Goal: Task Accomplishment & Management: Use online tool/utility

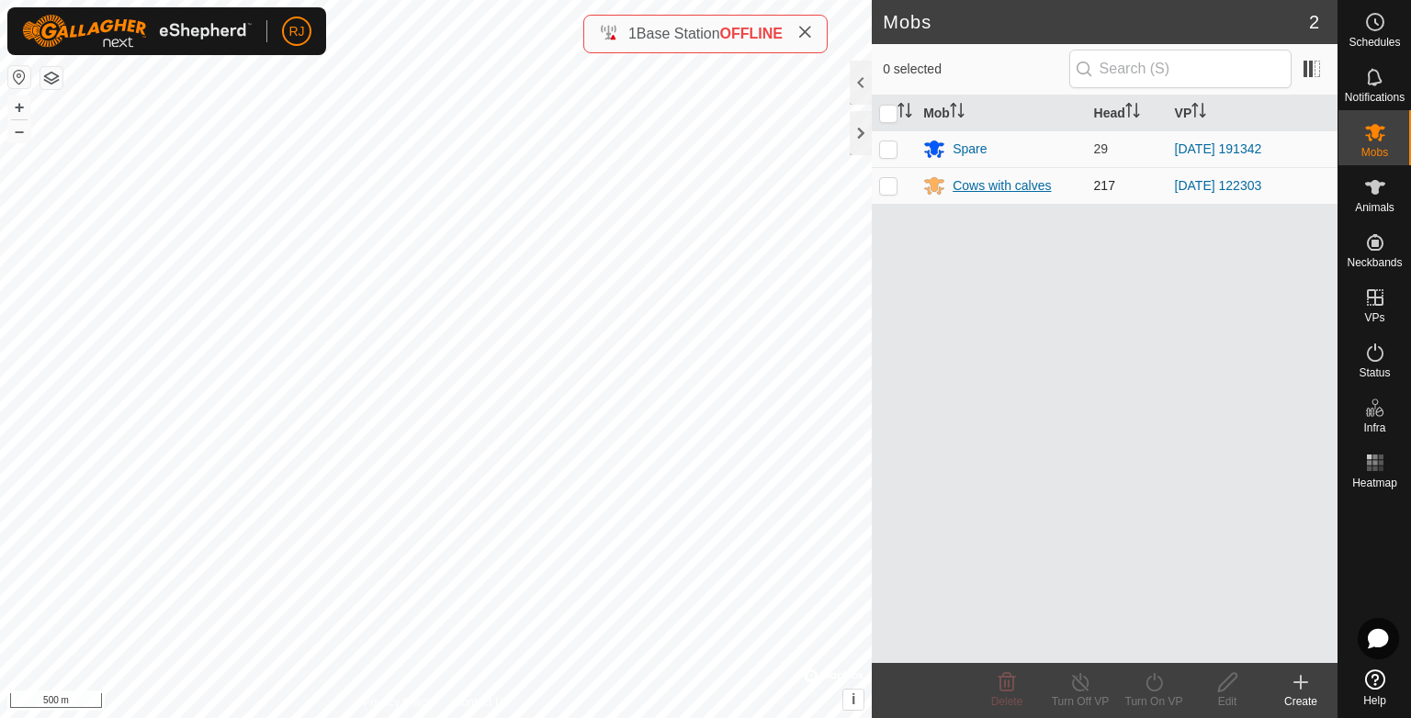
click at [994, 187] on div "Cows with calves" at bounding box center [1001, 185] width 98 height 19
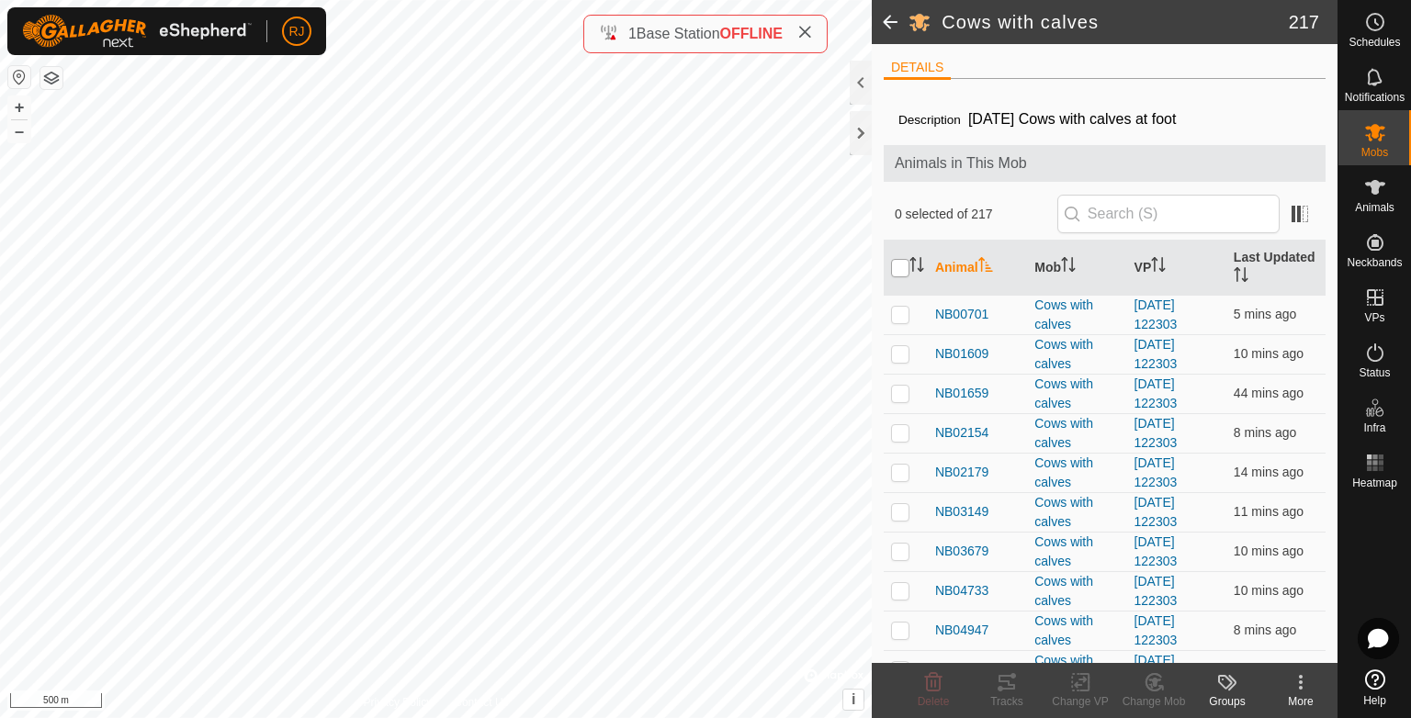
click at [896, 265] on input "checkbox" at bounding box center [900, 268] width 18 height 18
checkbox input "true"
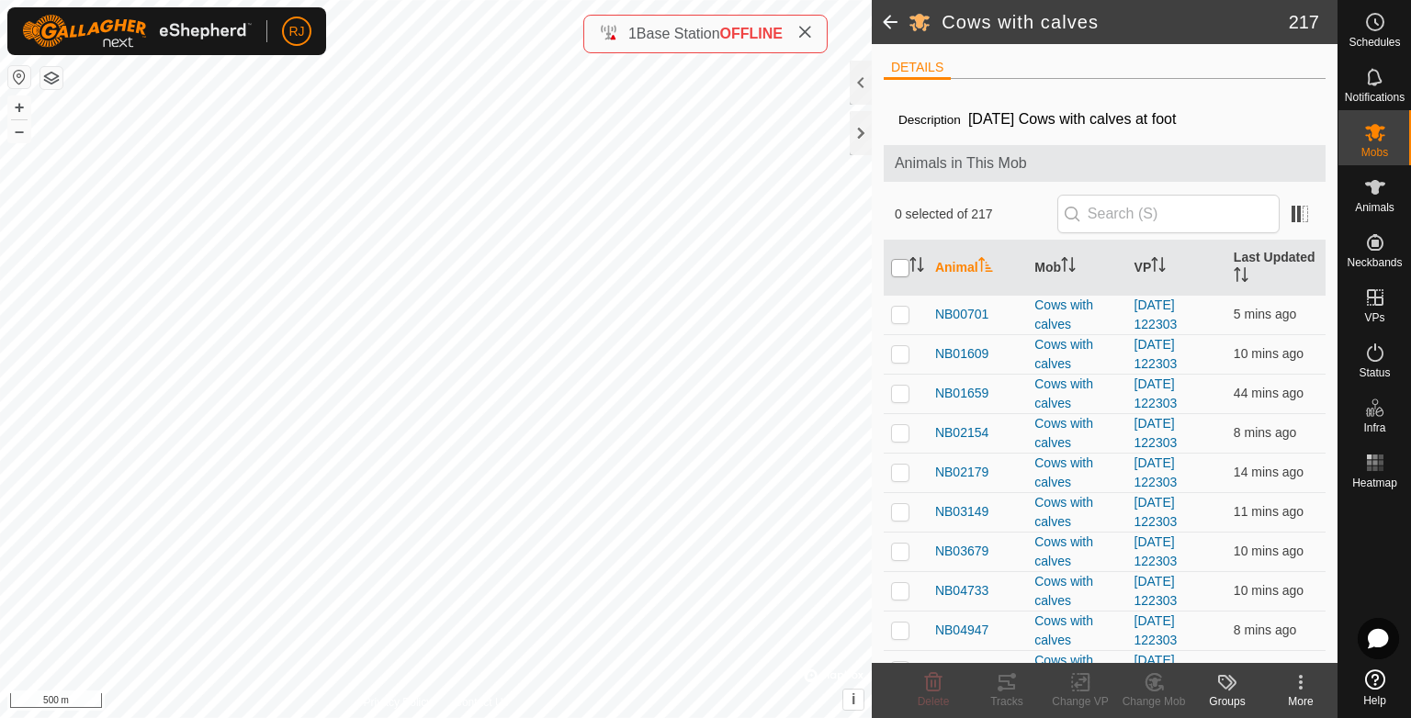
checkbox input "true"
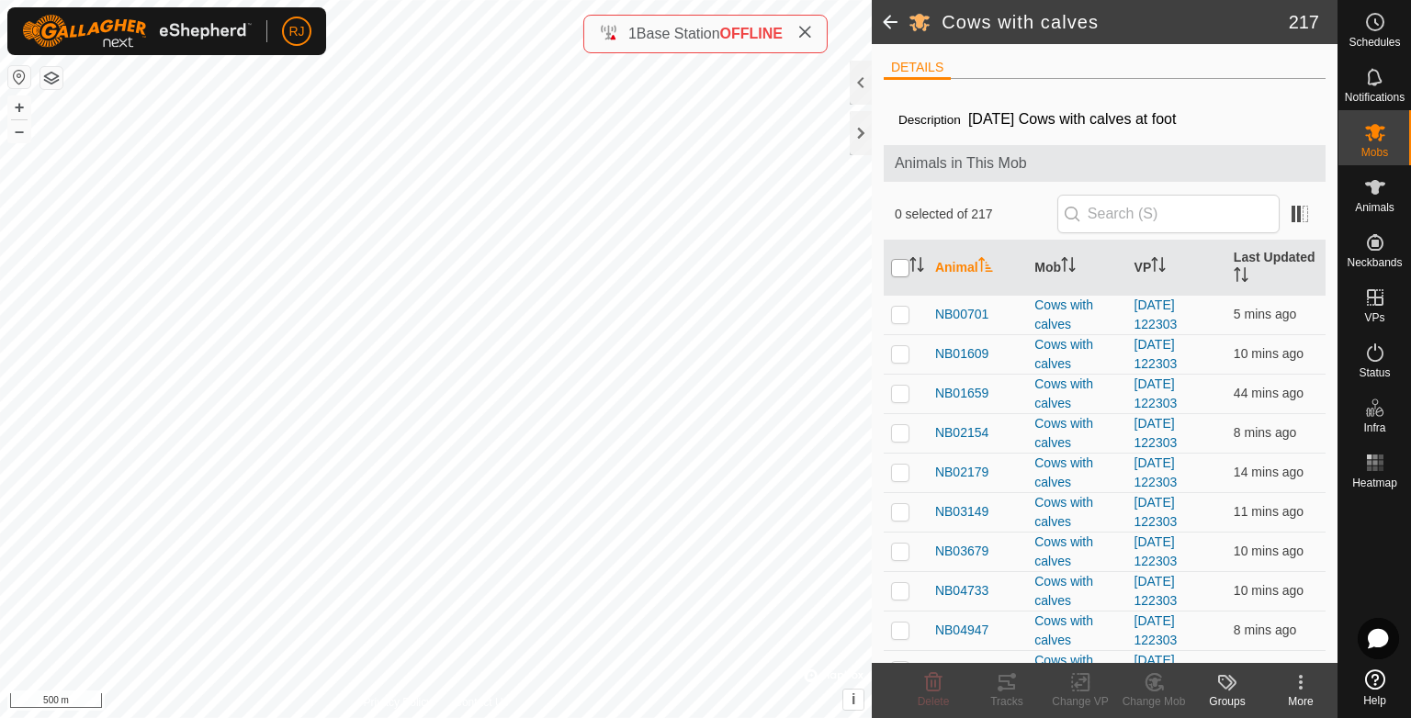
checkbox input "true"
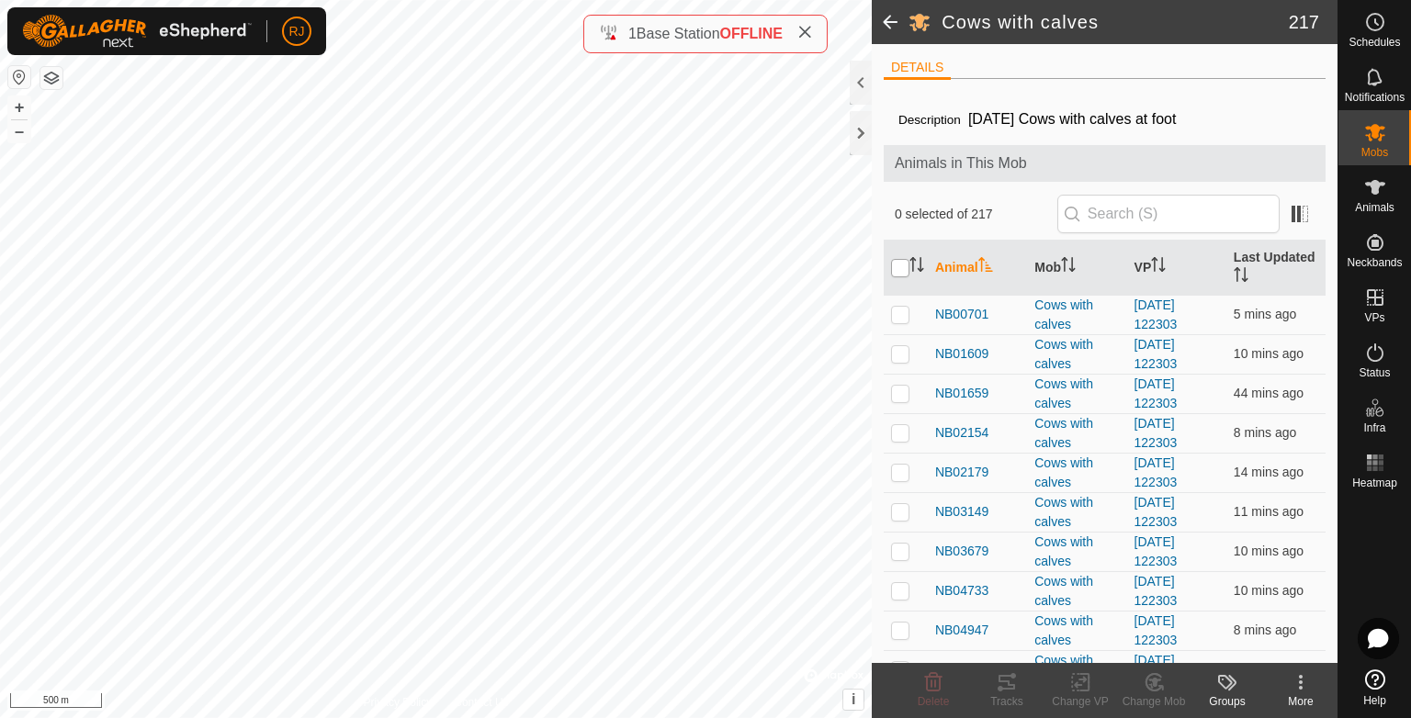
checkbox input "true"
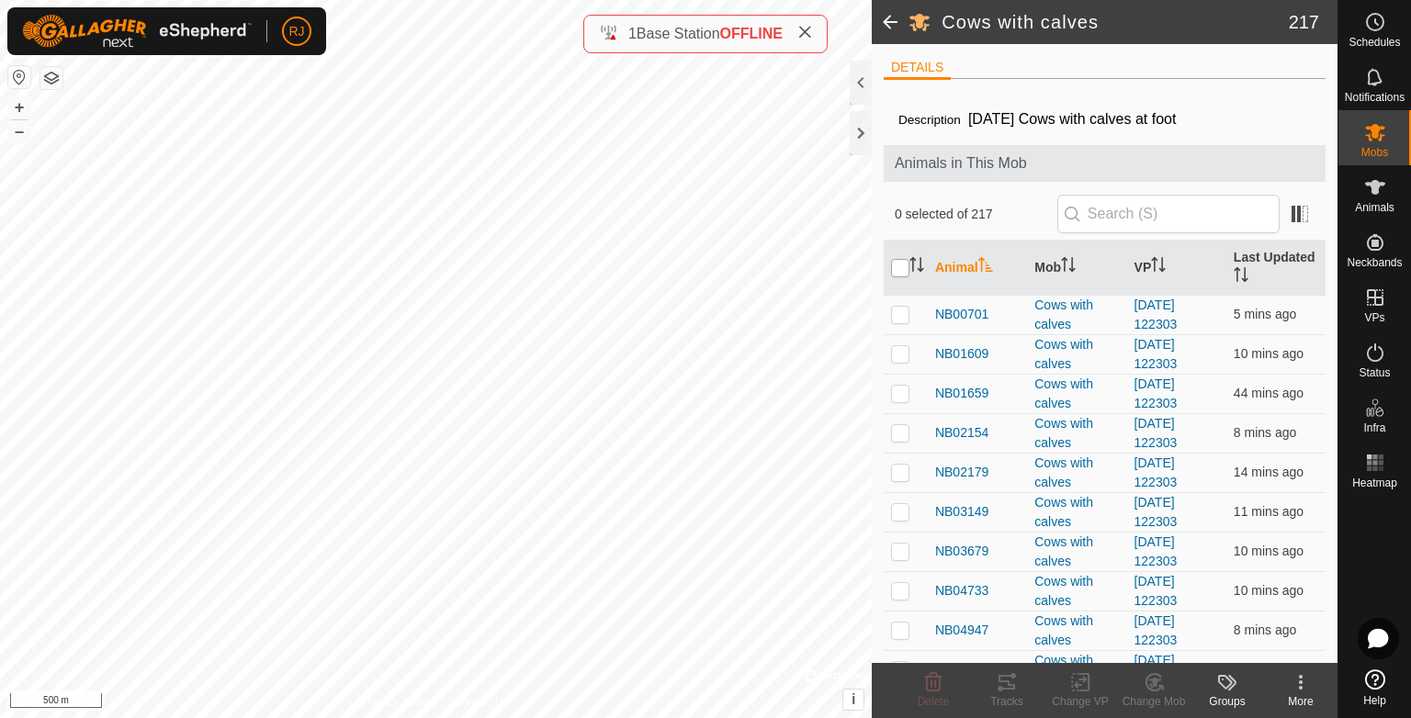
checkbox input "true"
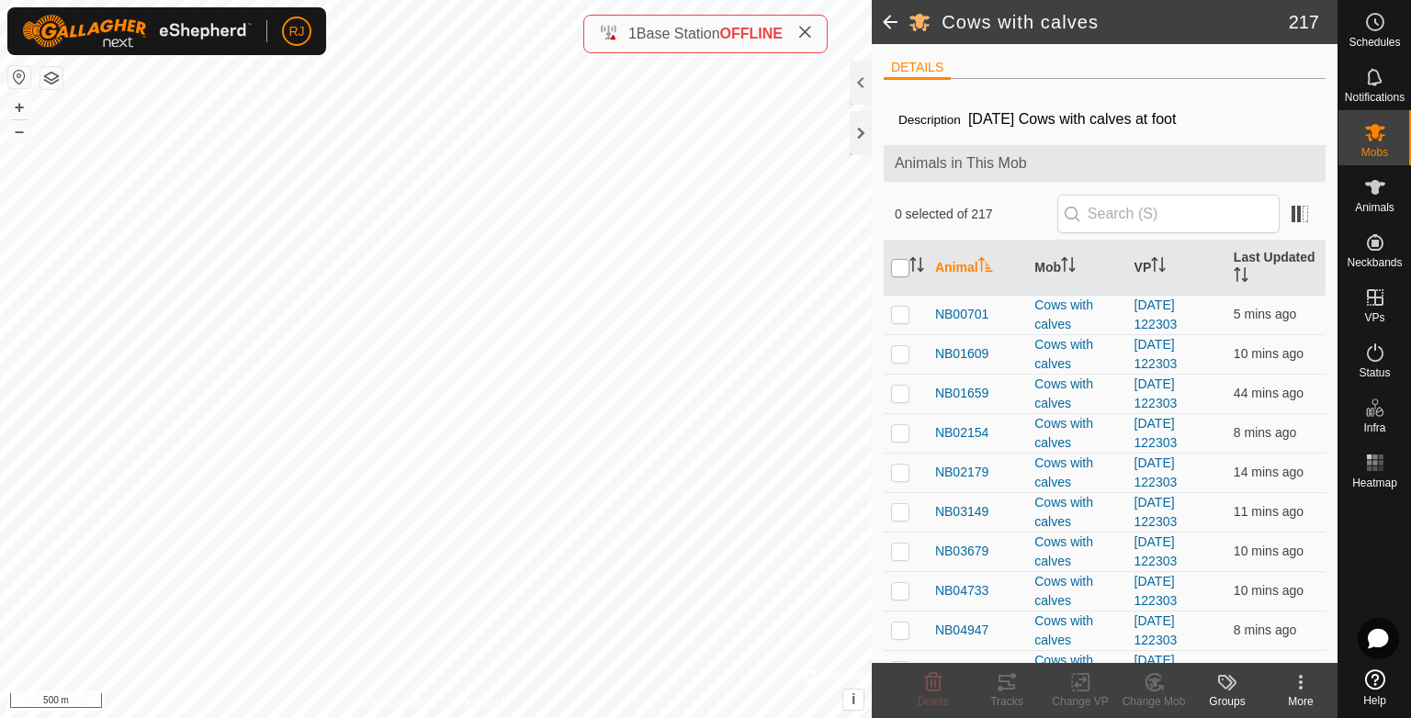
checkbox input "true"
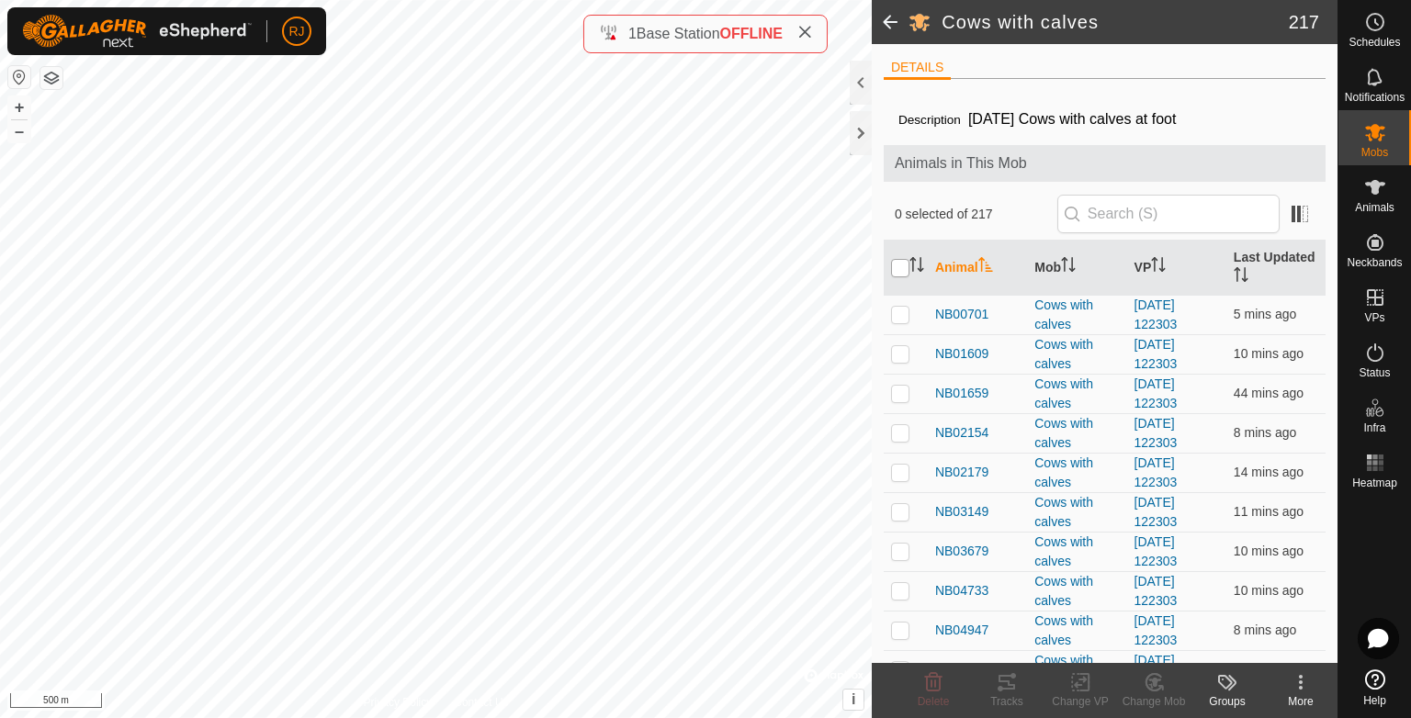
checkbox input "true"
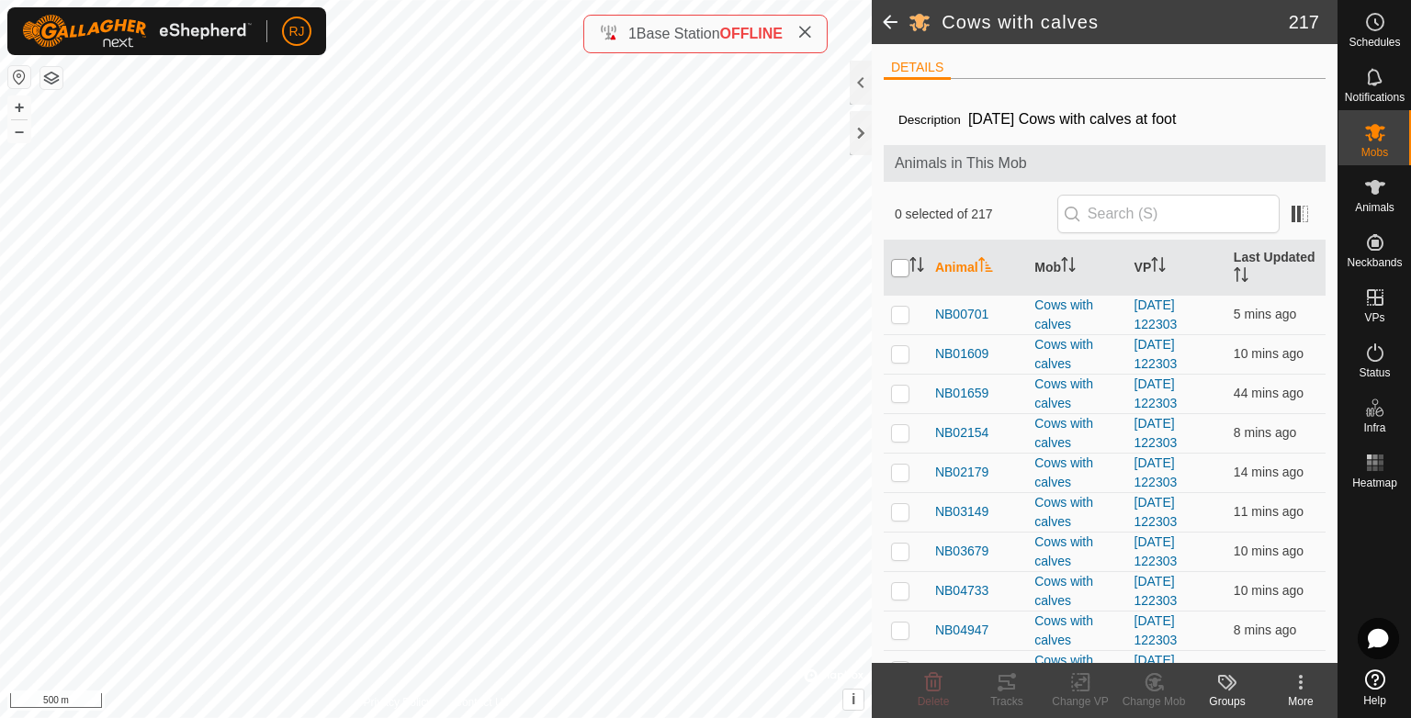
checkbox input "true"
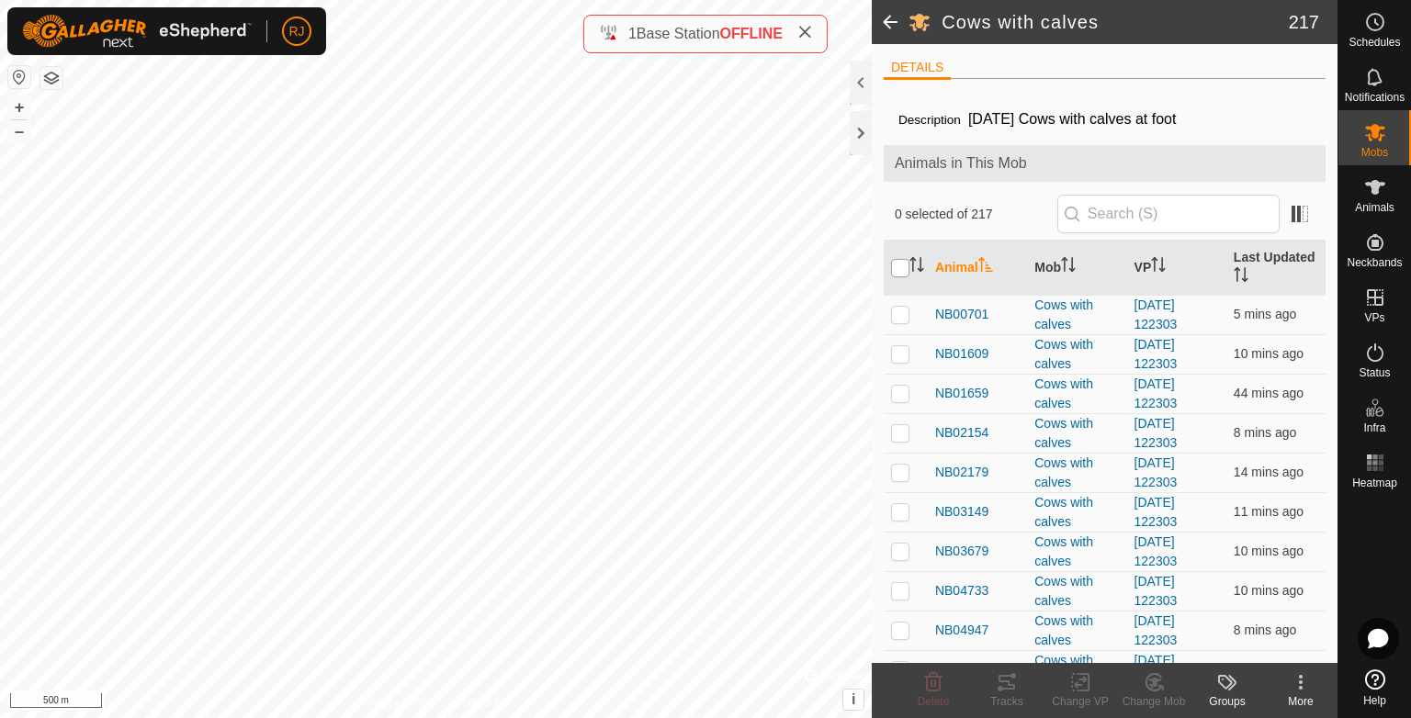
checkbox input "true"
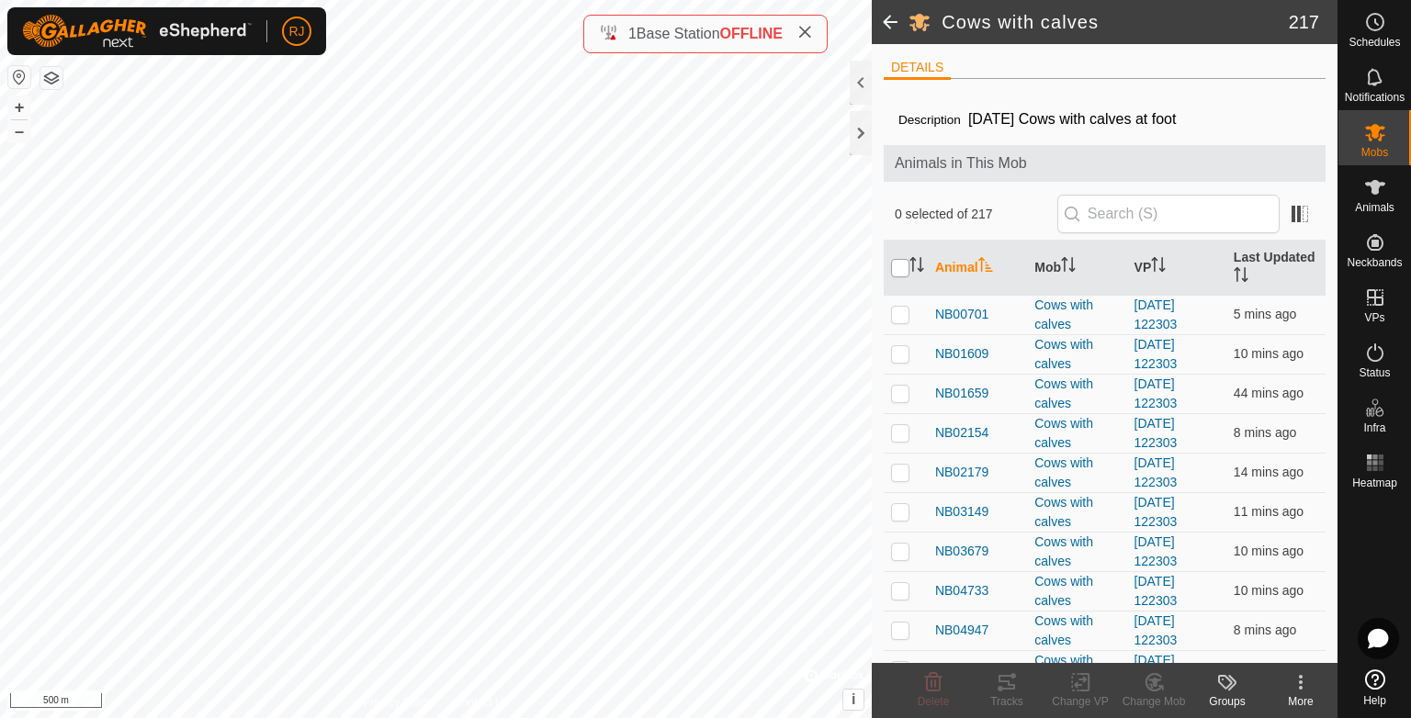
checkbox input "true"
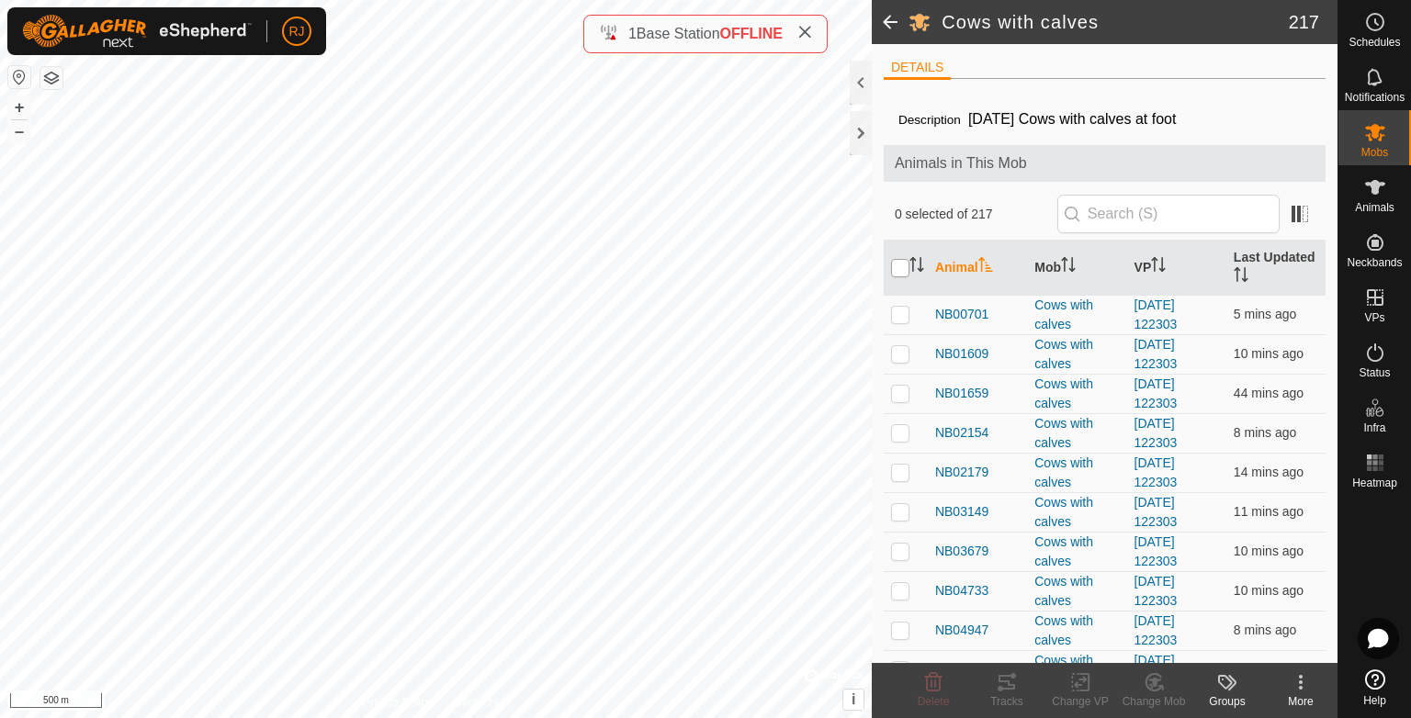
checkbox input "true"
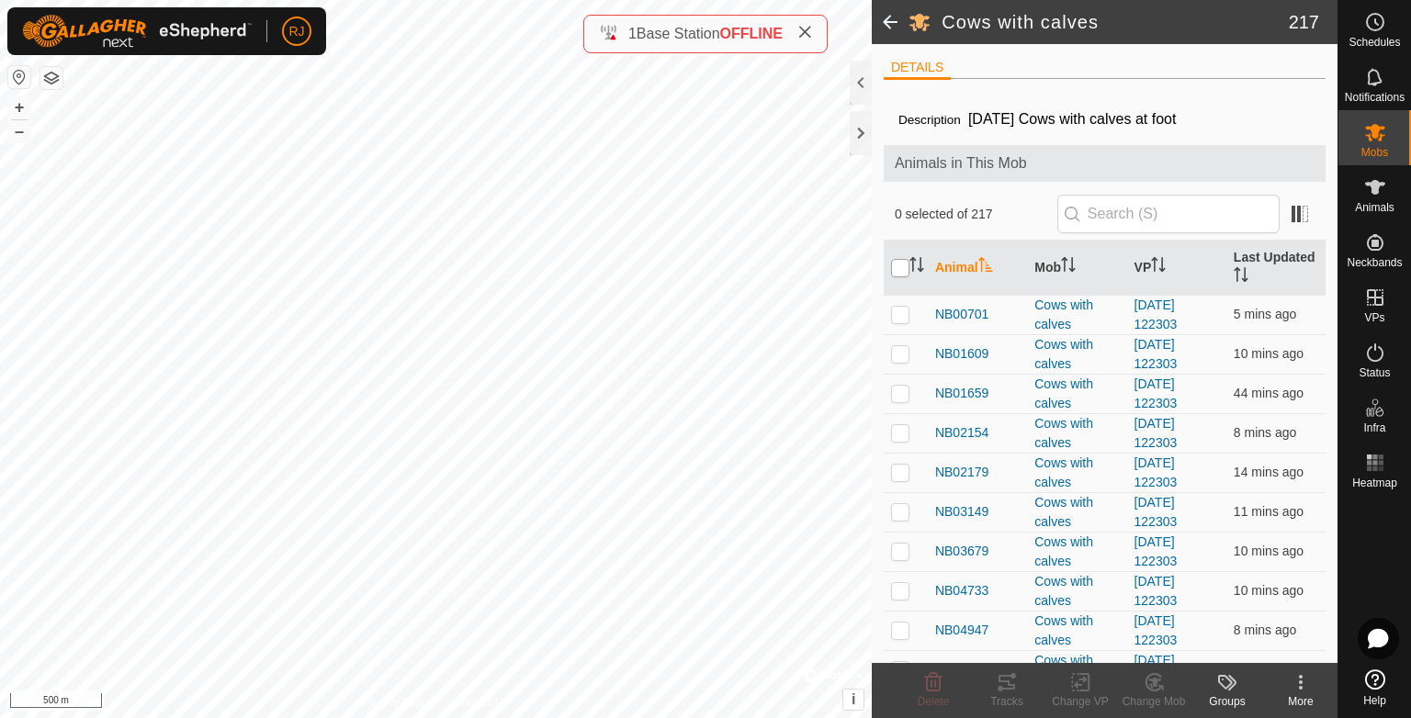
checkbox input "true"
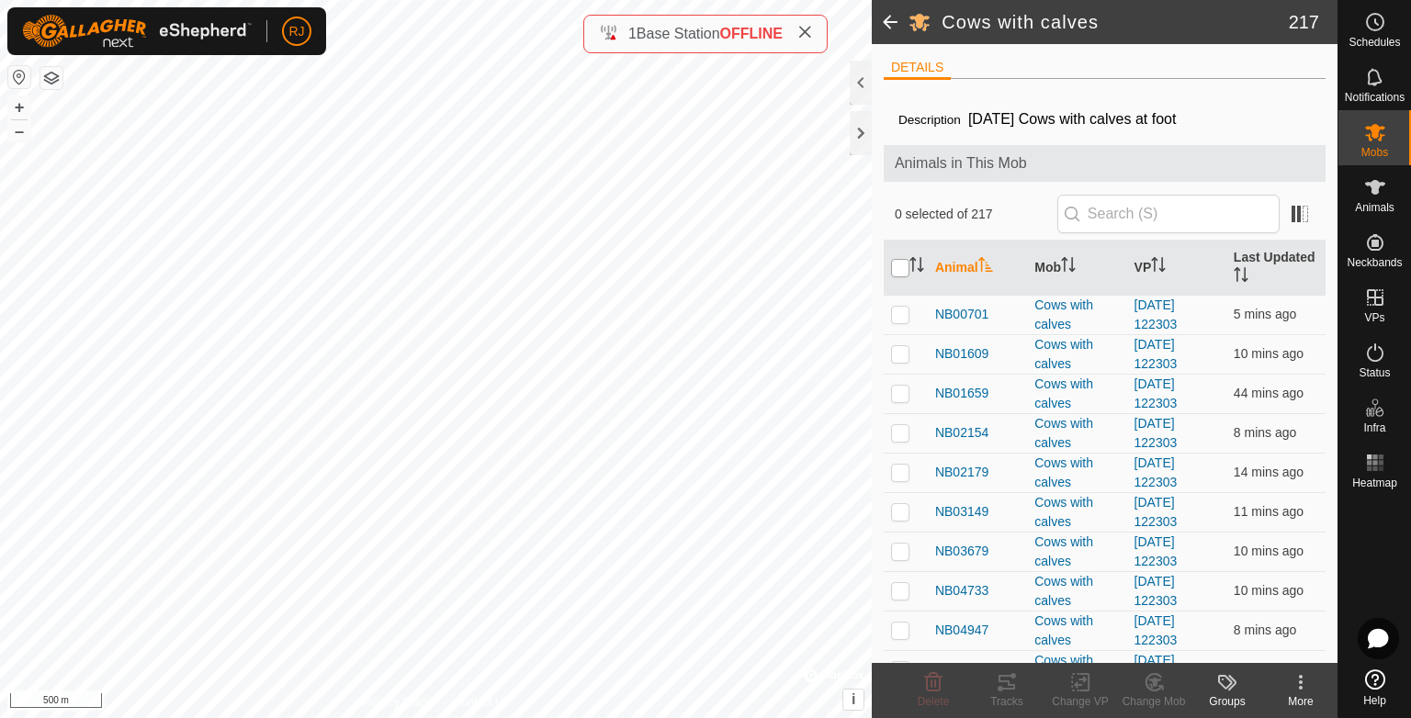
checkbox input "true"
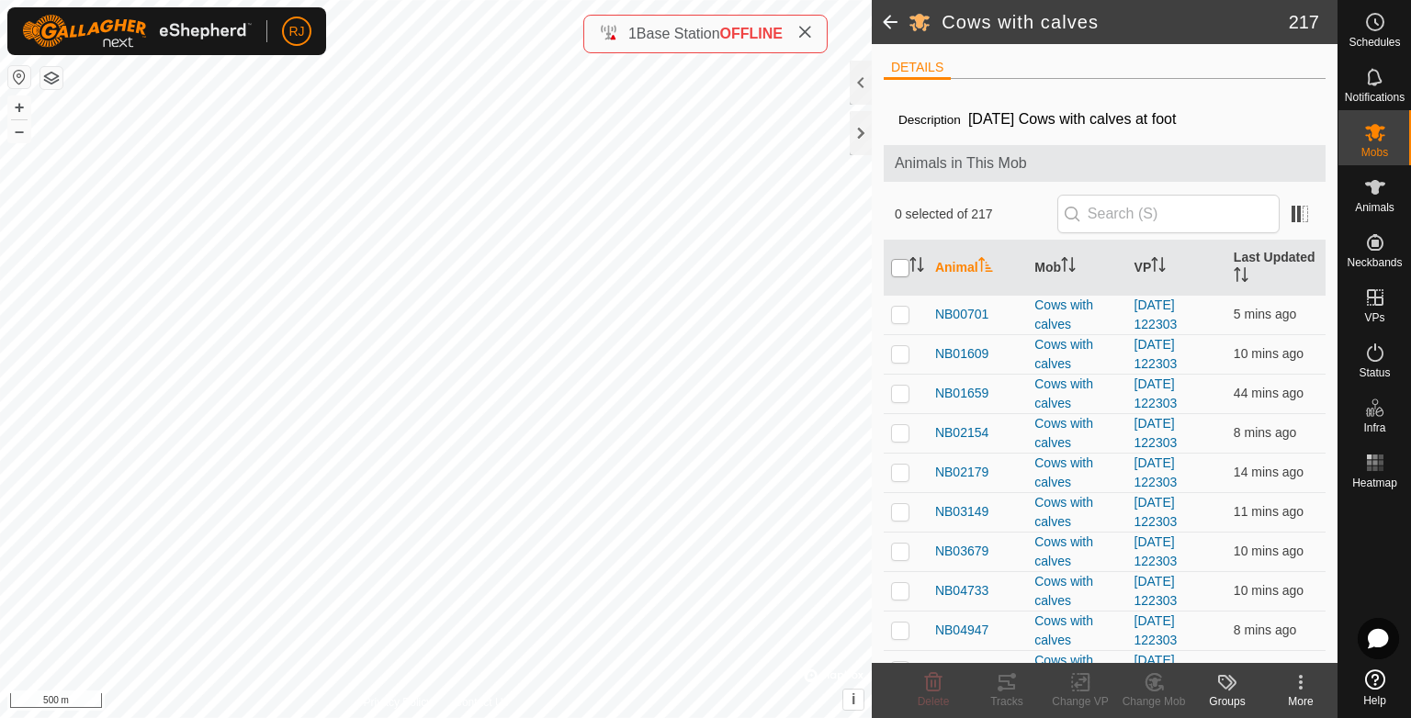
checkbox input "true"
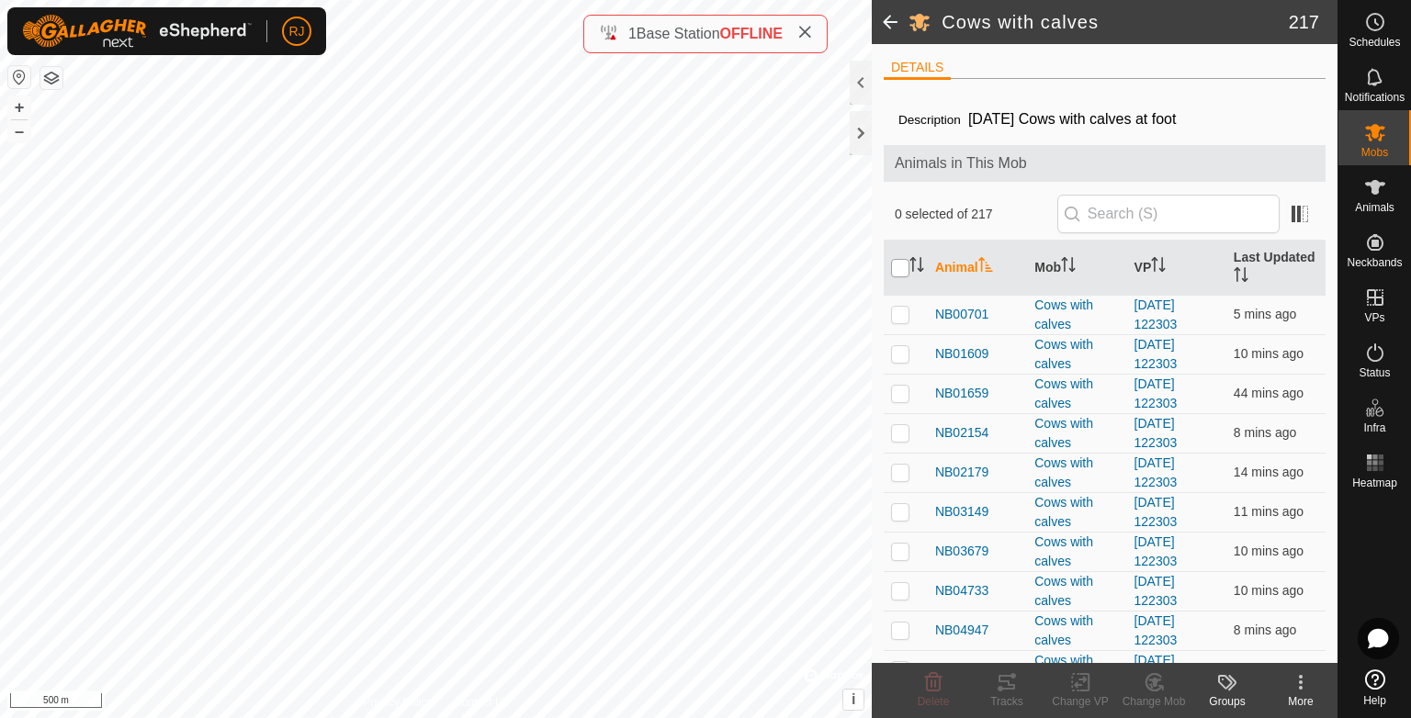
checkbox input "true"
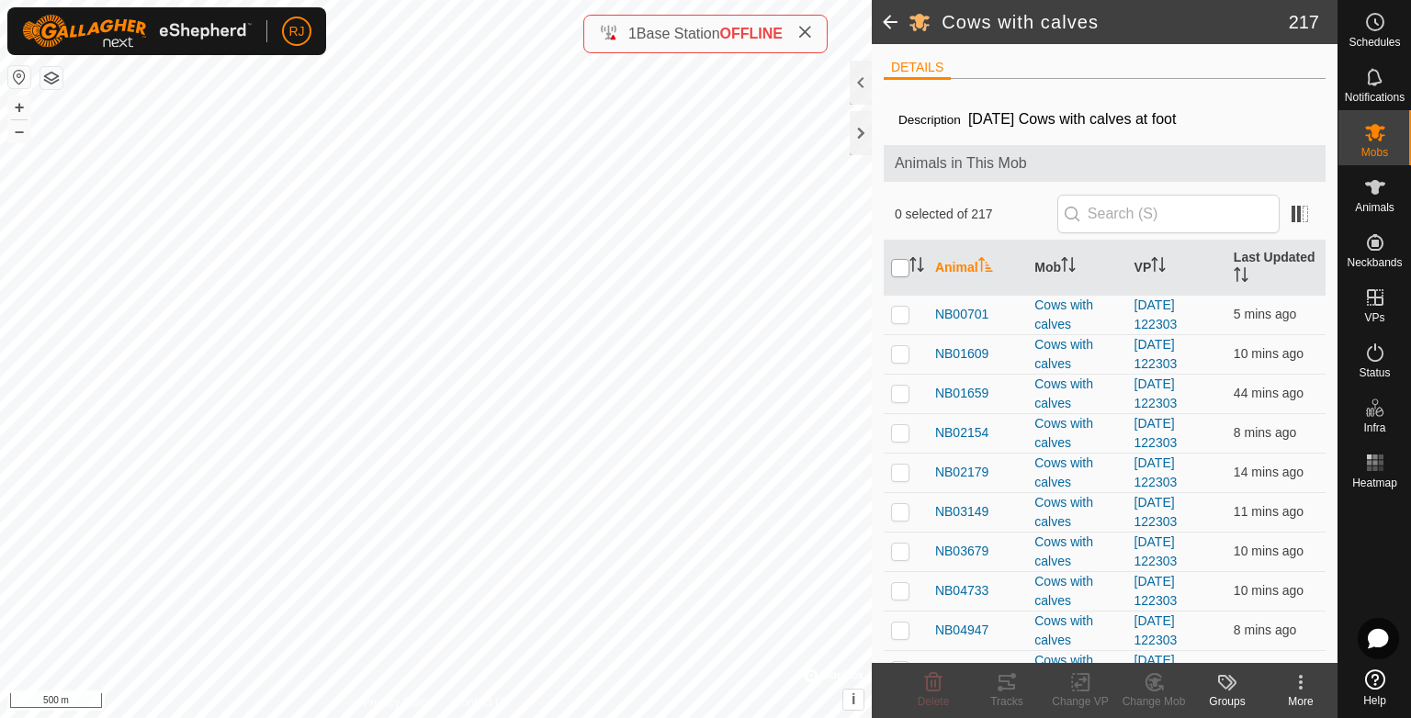
checkbox input "true"
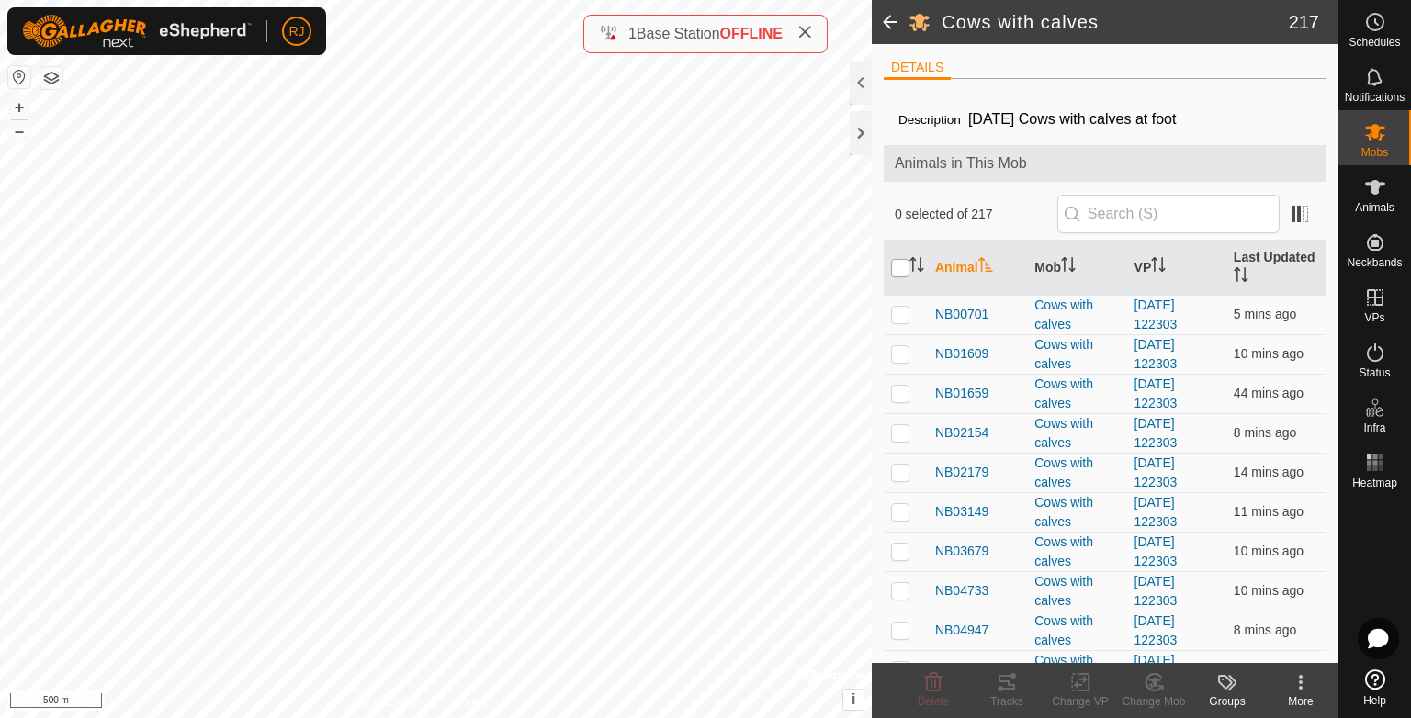
checkbox input "true"
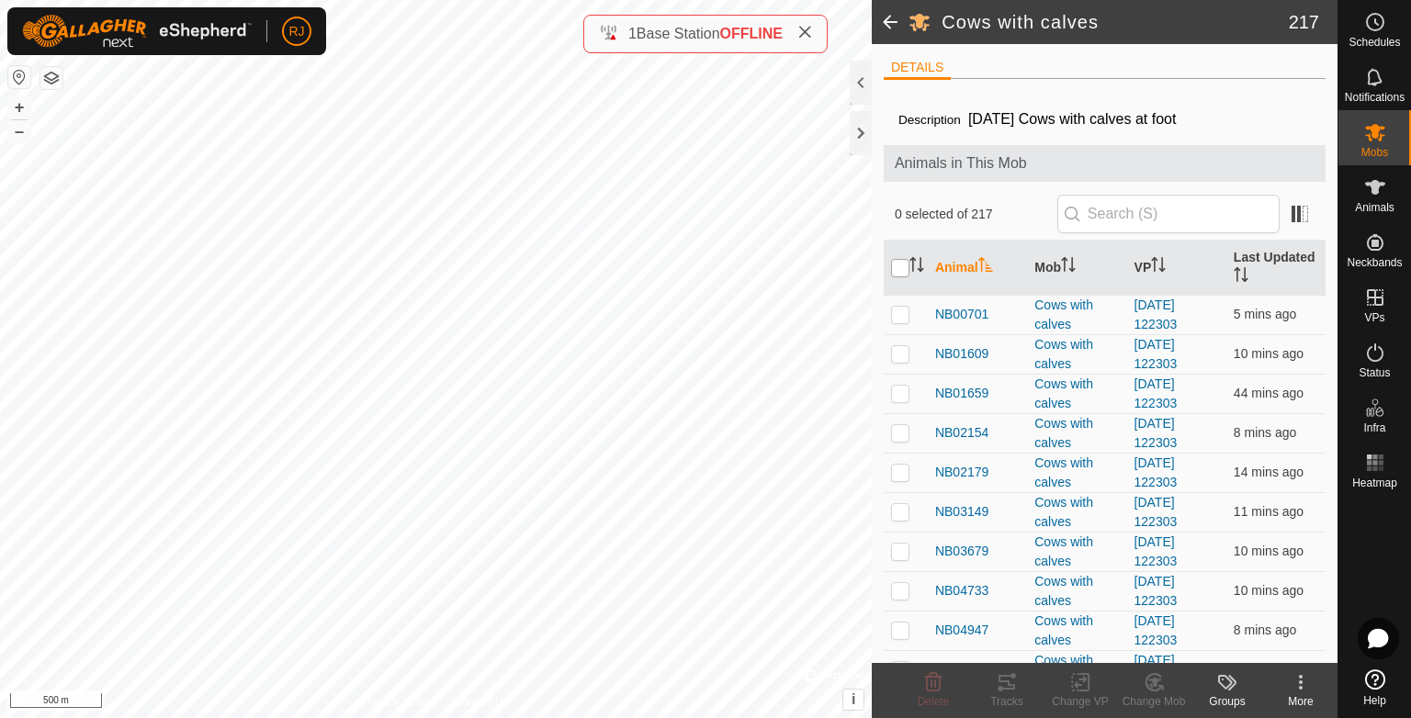
checkbox input "true"
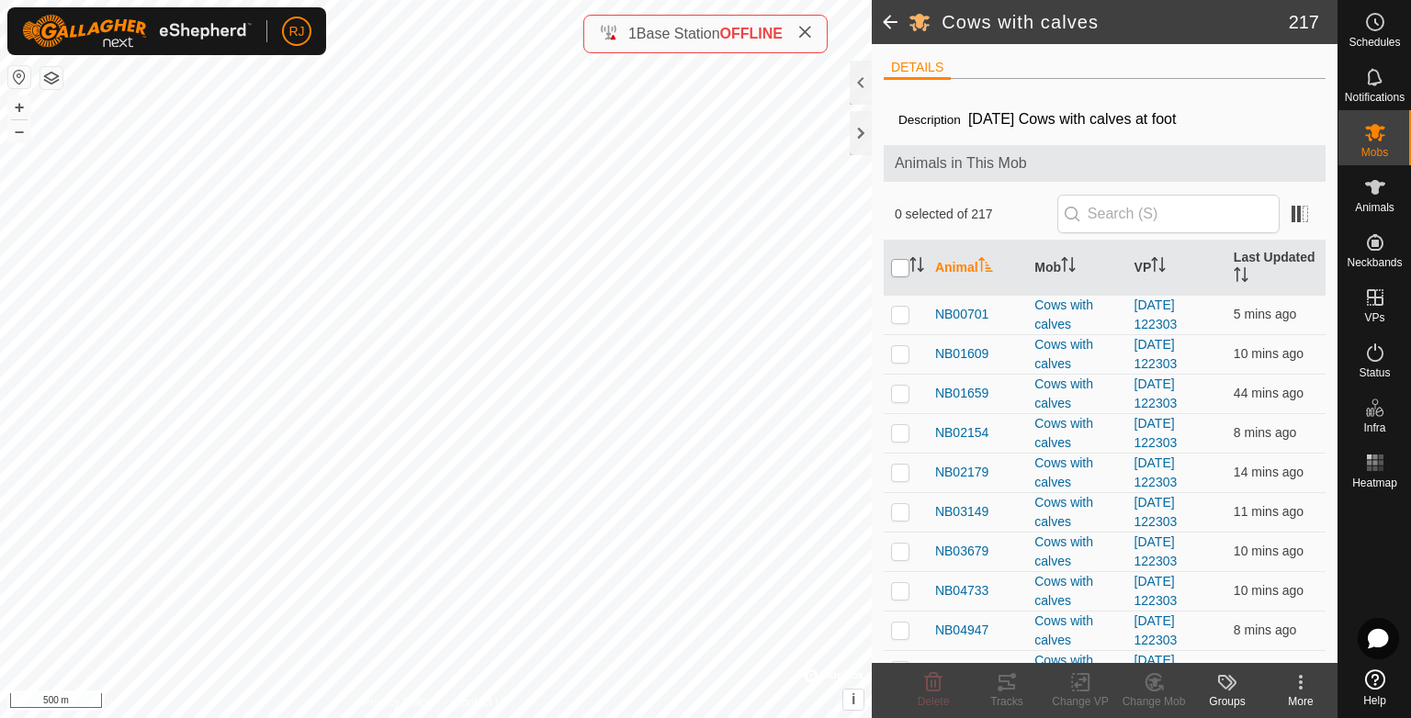
checkbox input "true"
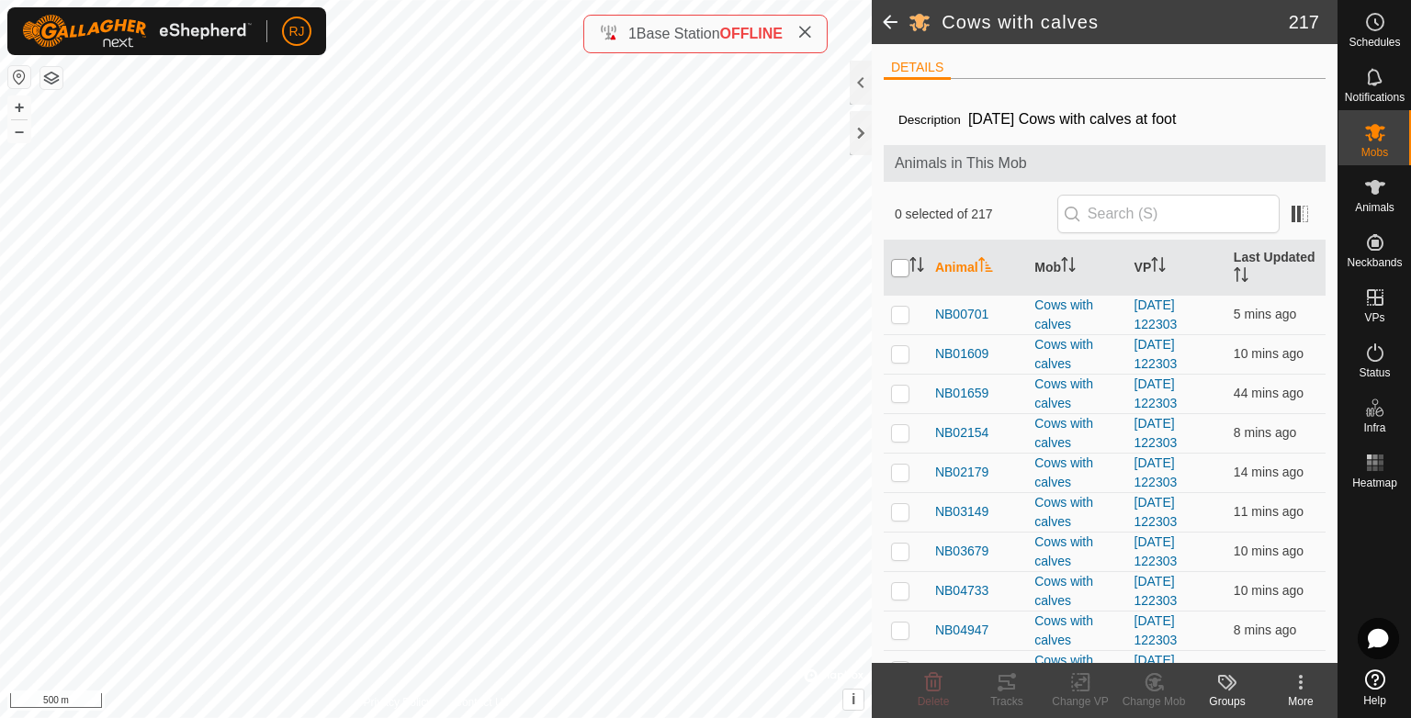
checkbox input "true"
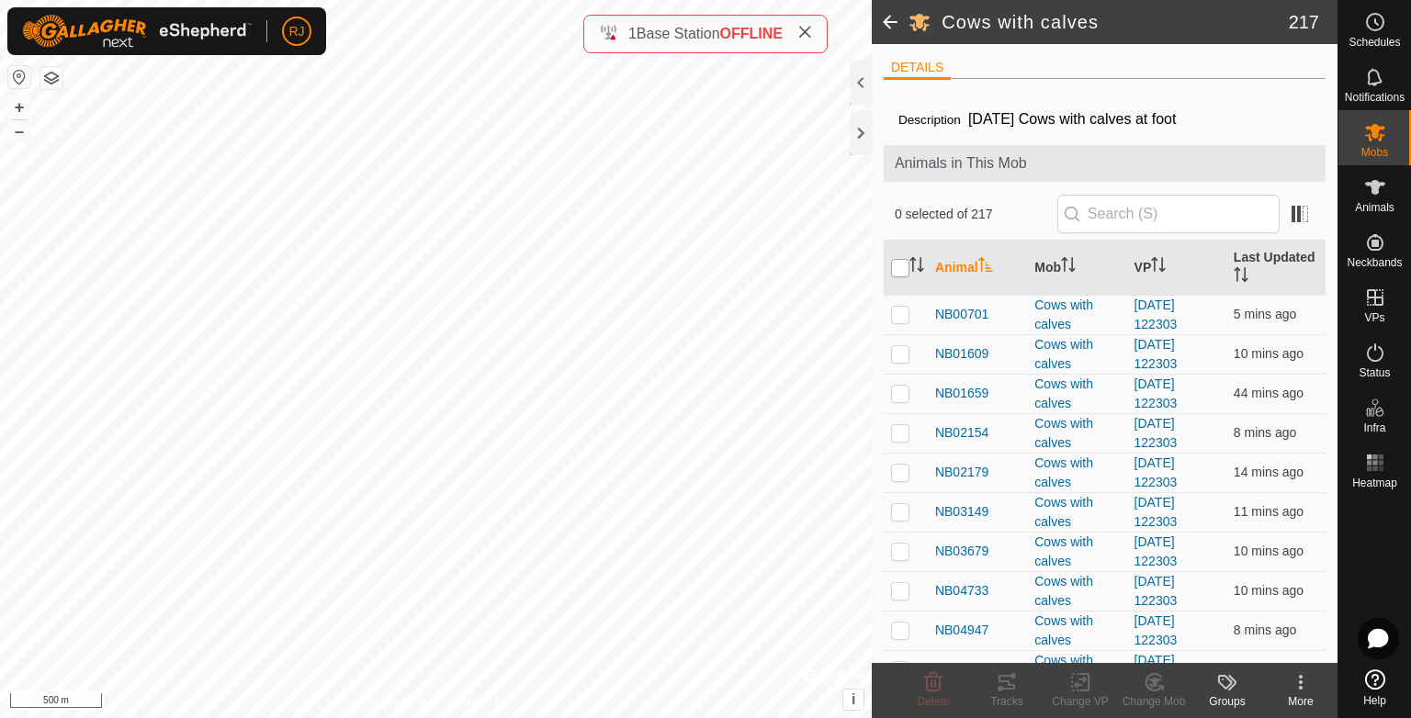
checkbox input "true"
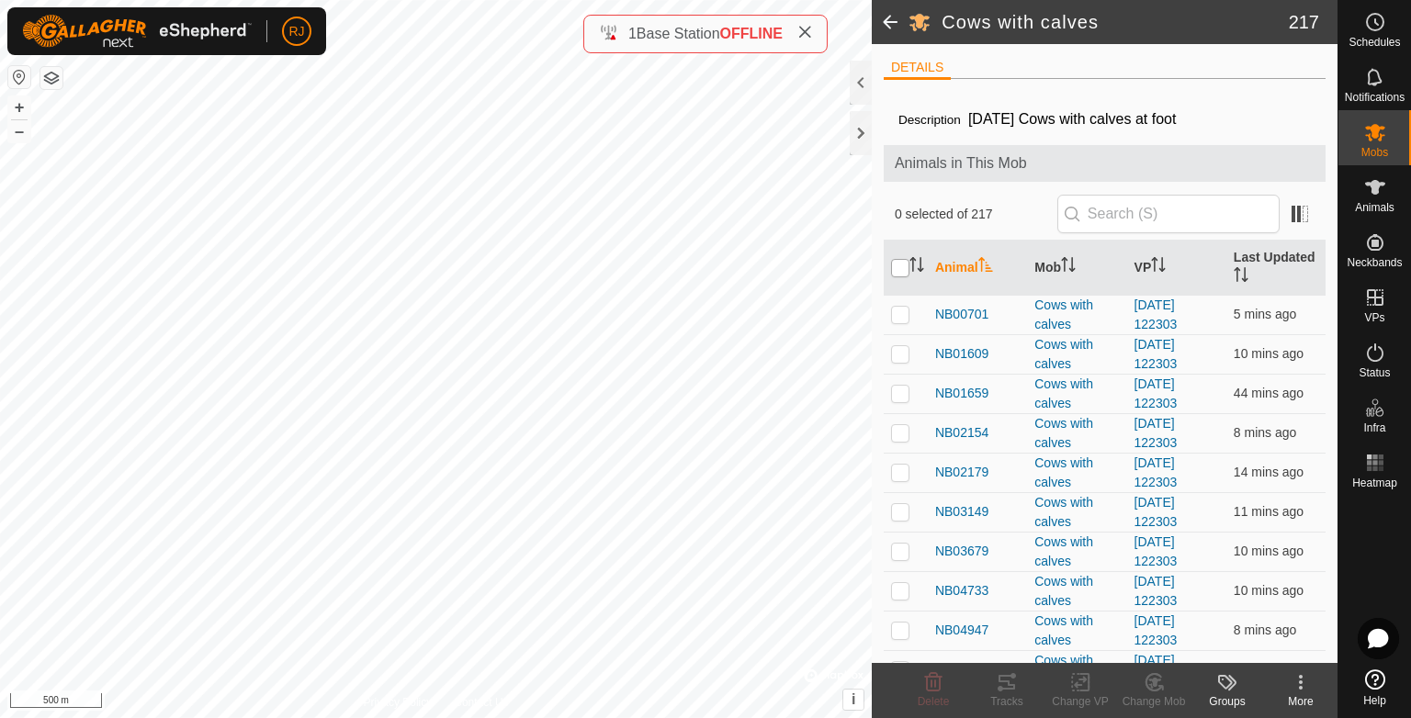
checkbox input "true"
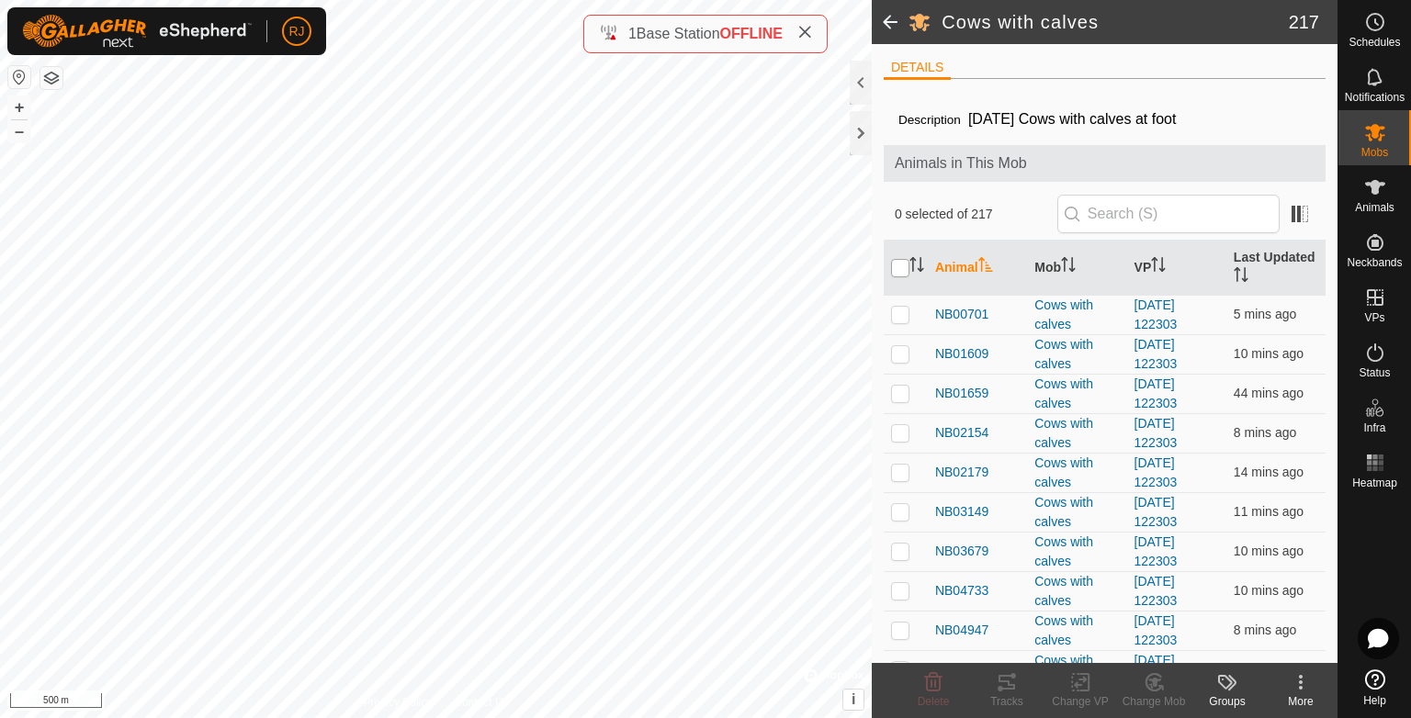
checkbox input "true"
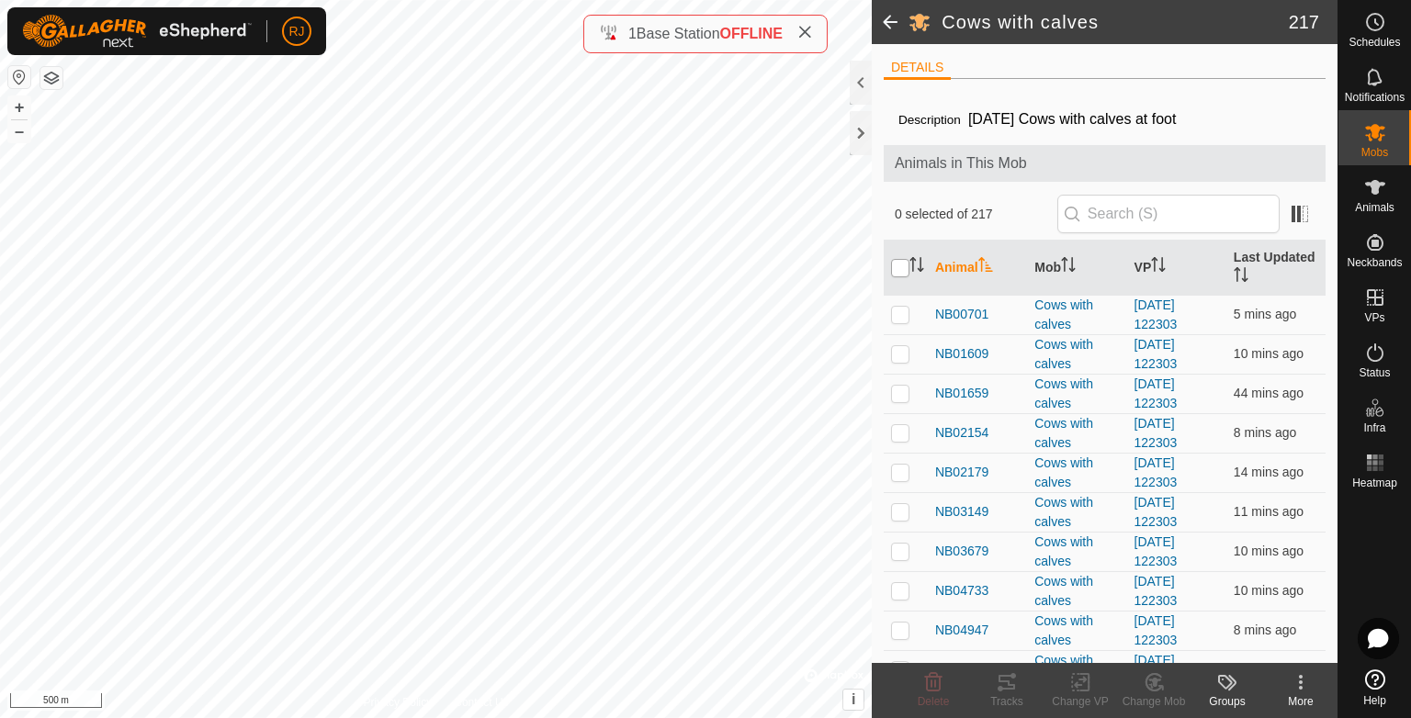
checkbox input "true"
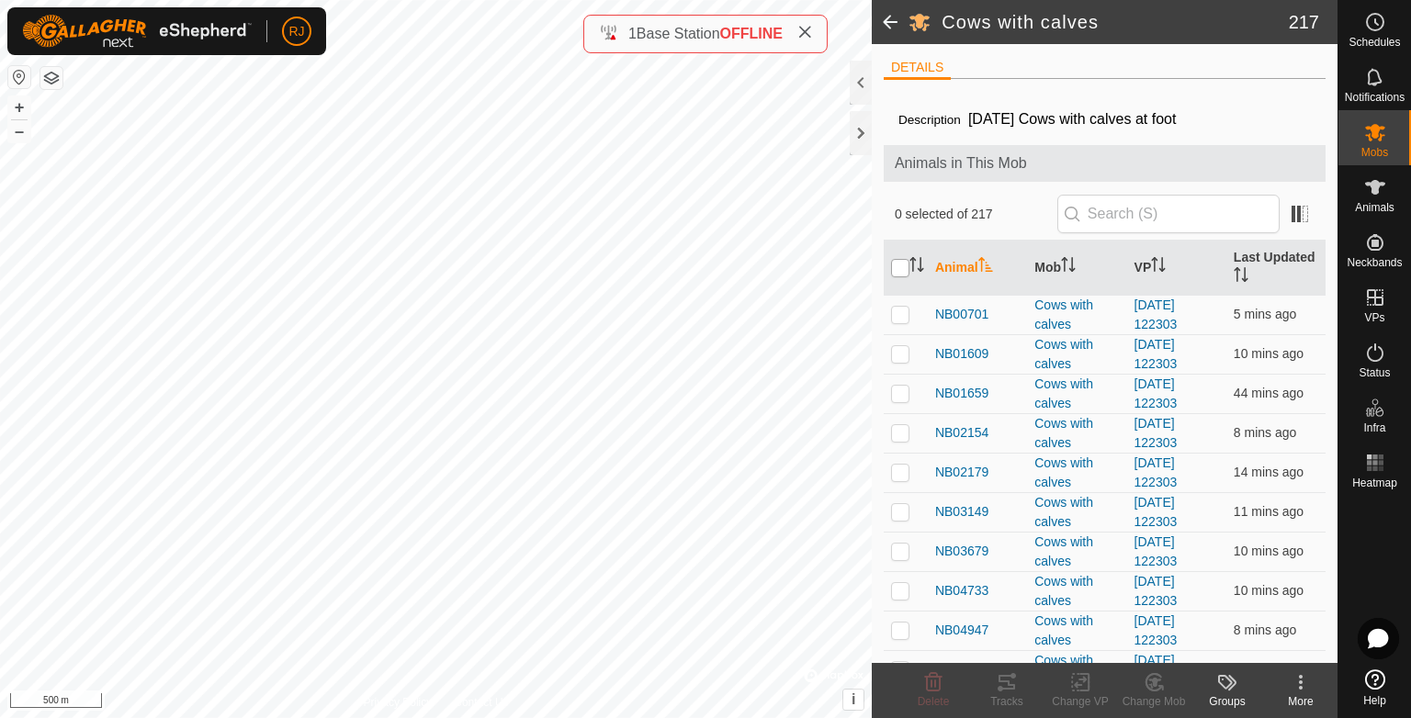
checkbox input "true"
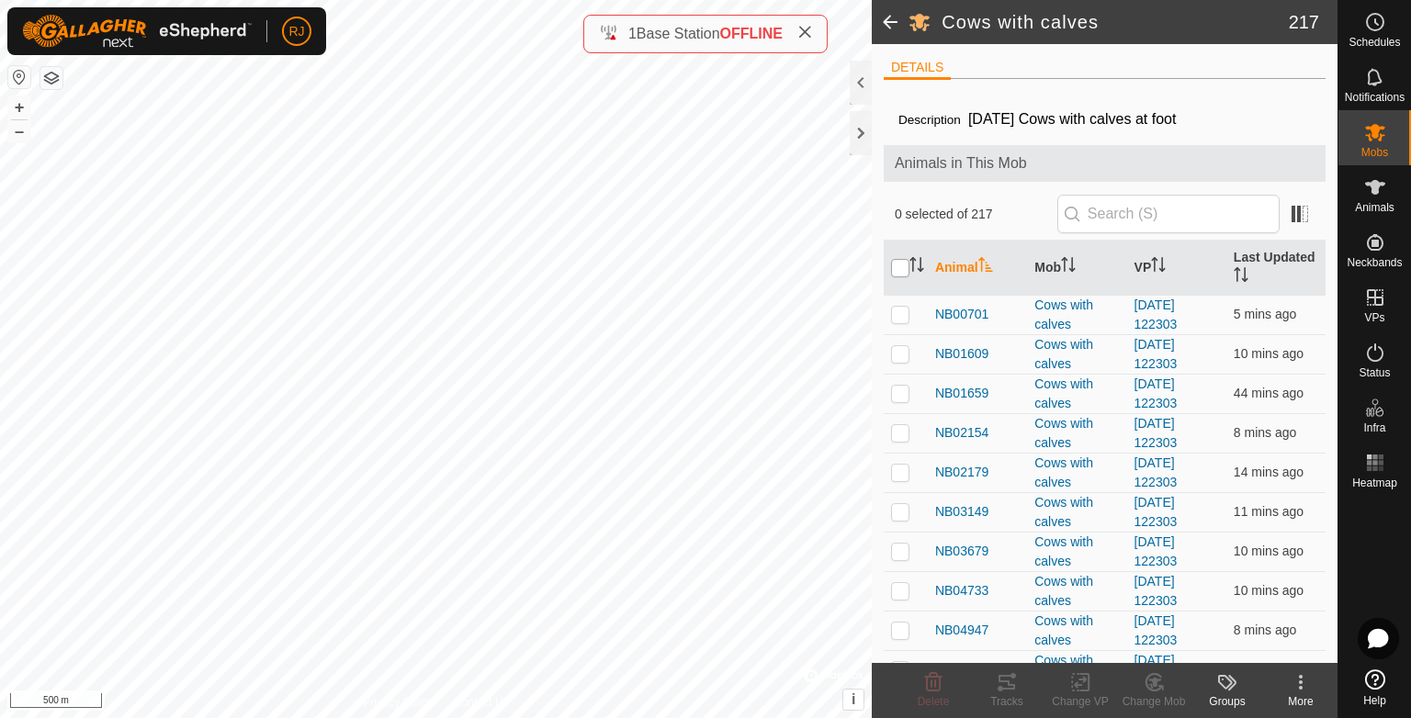
checkbox input "true"
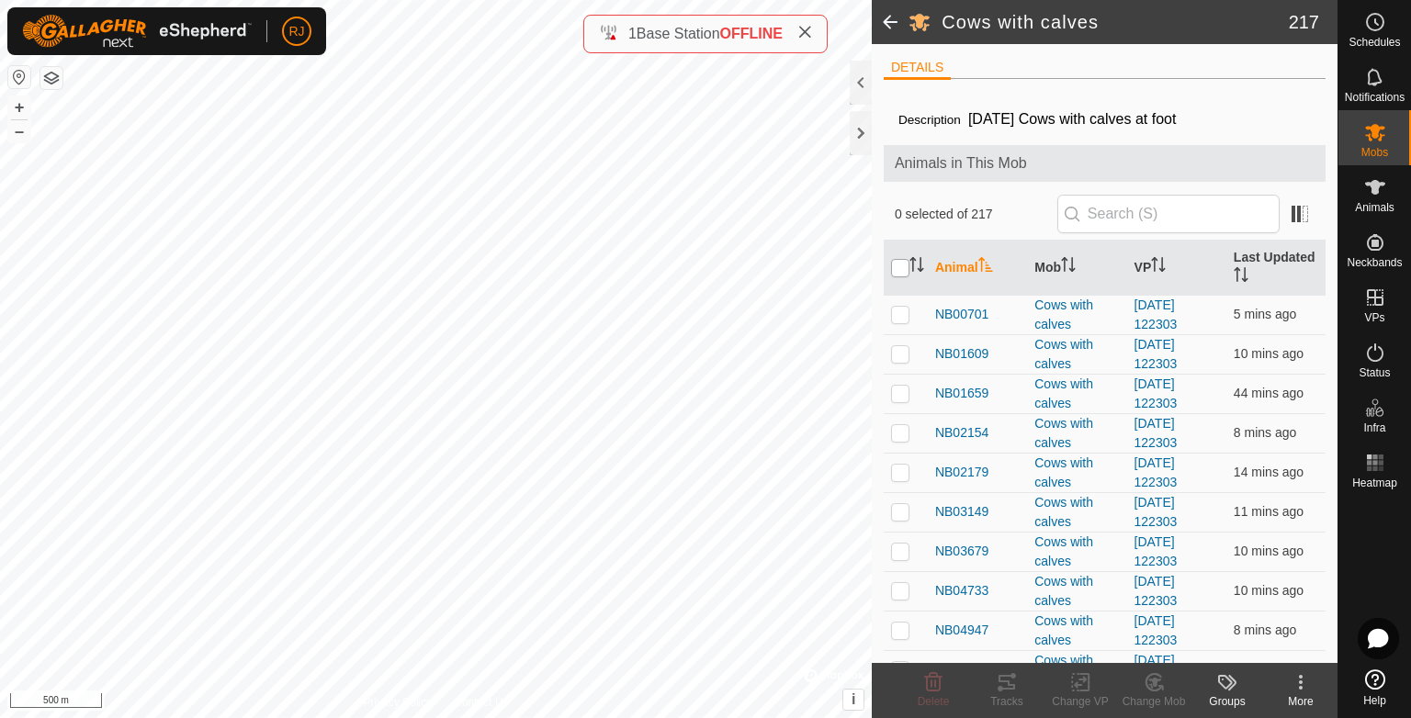
checkbox input "true"
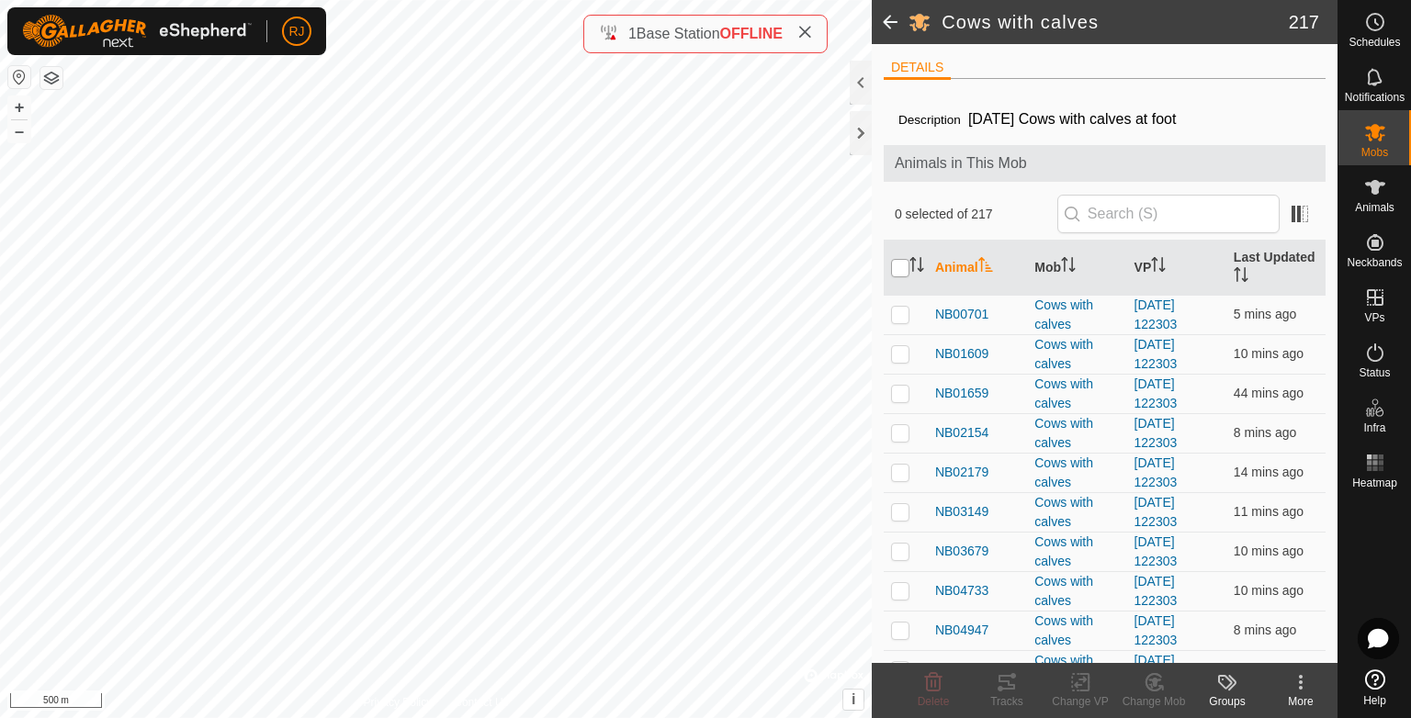
checkbox input "true"
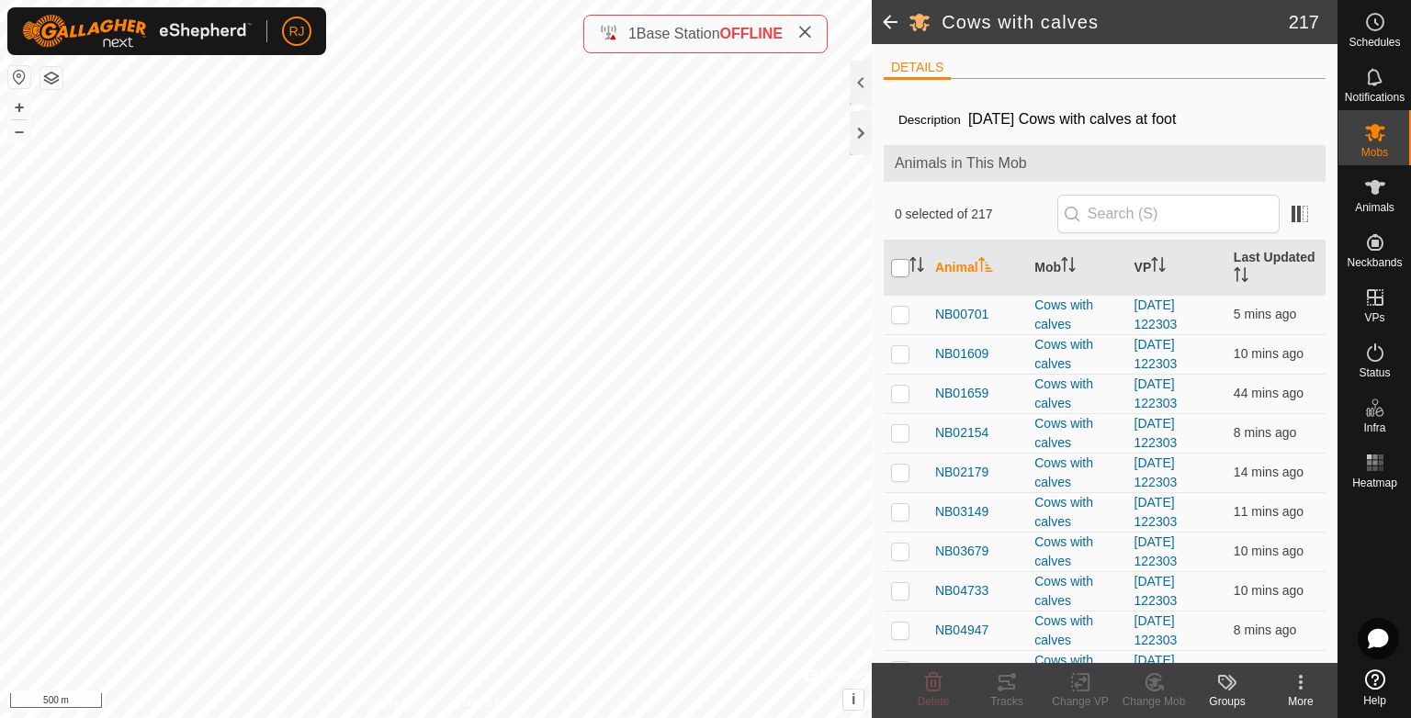
checkbox input "true"
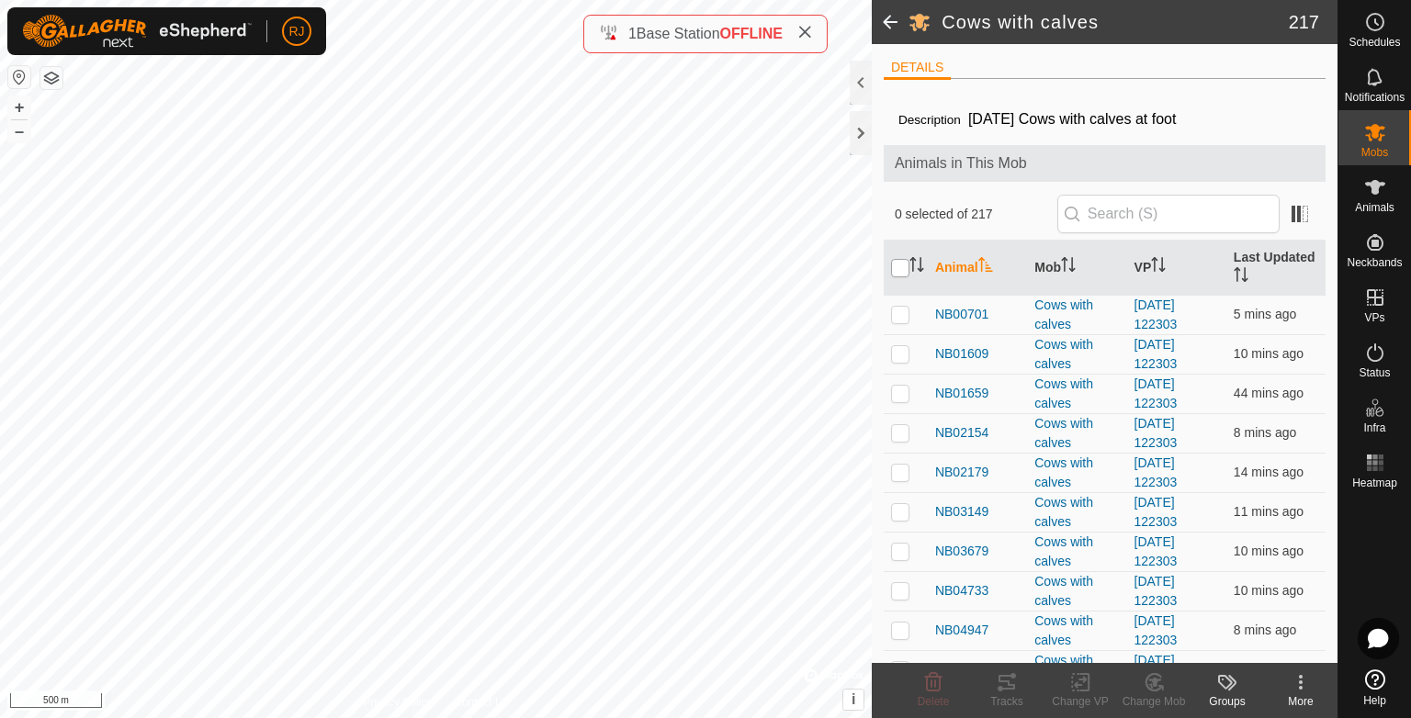
checkbox input "true"
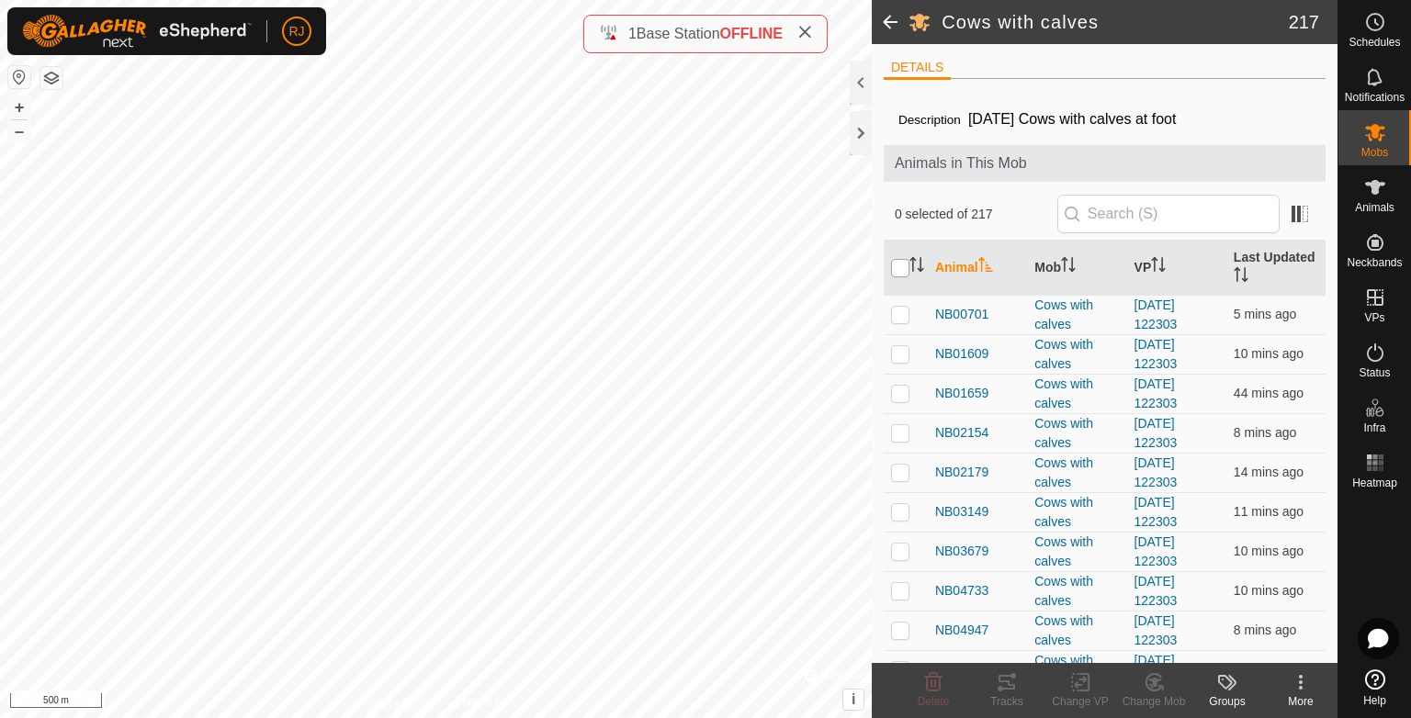
checkbox input "true"
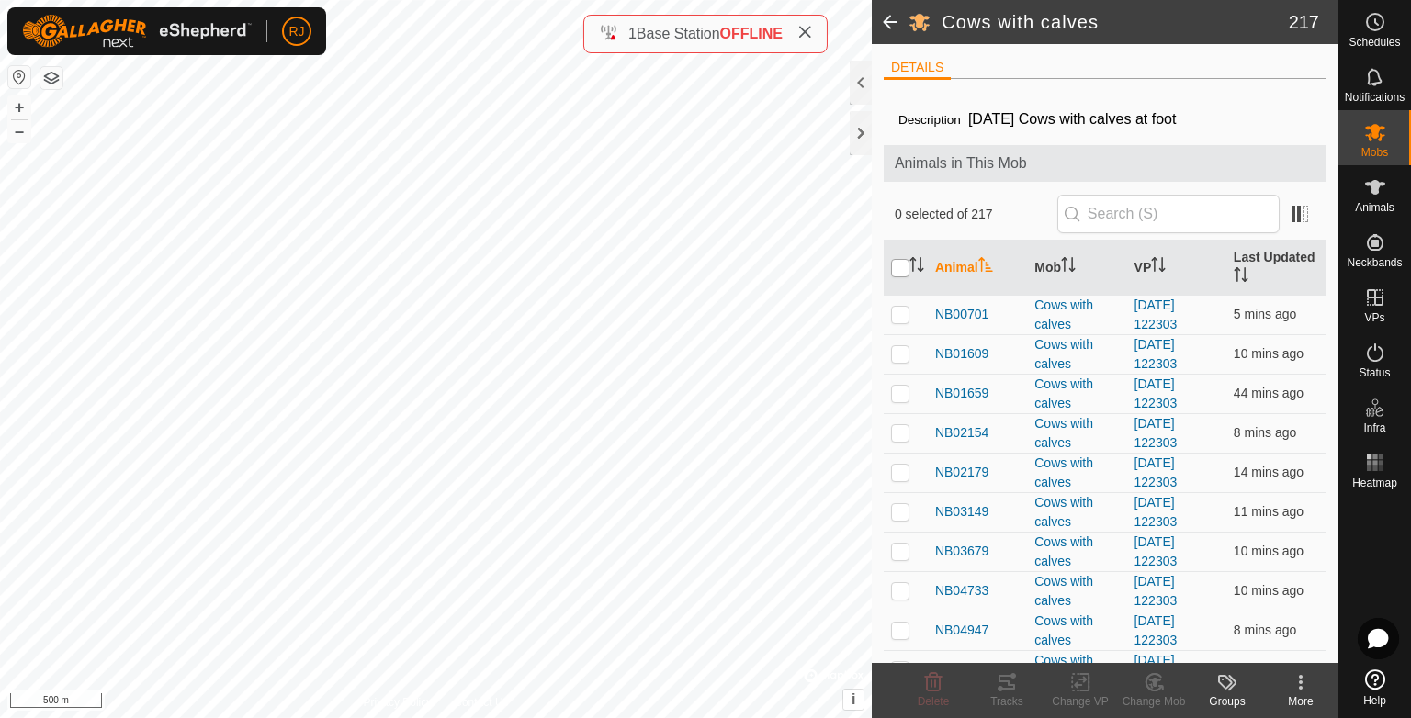
checkbox input "true"
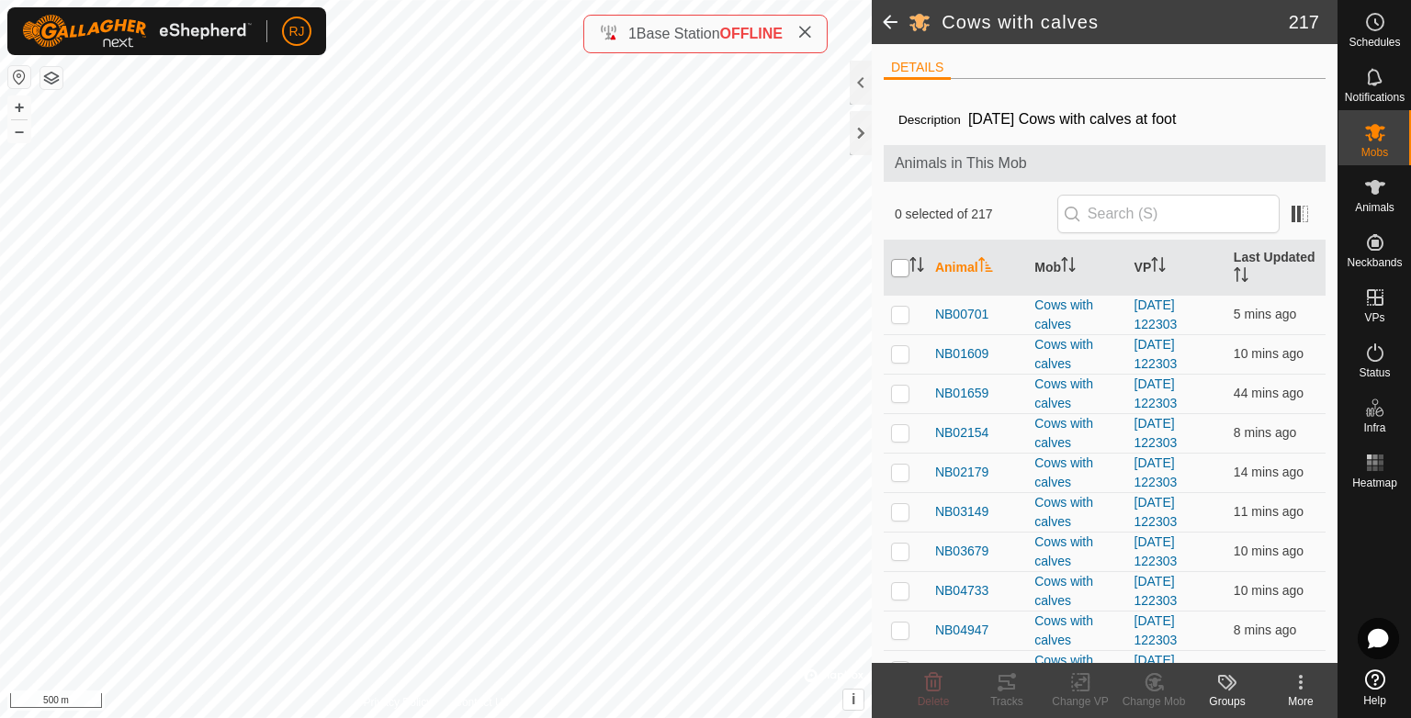
checkbox input "true"
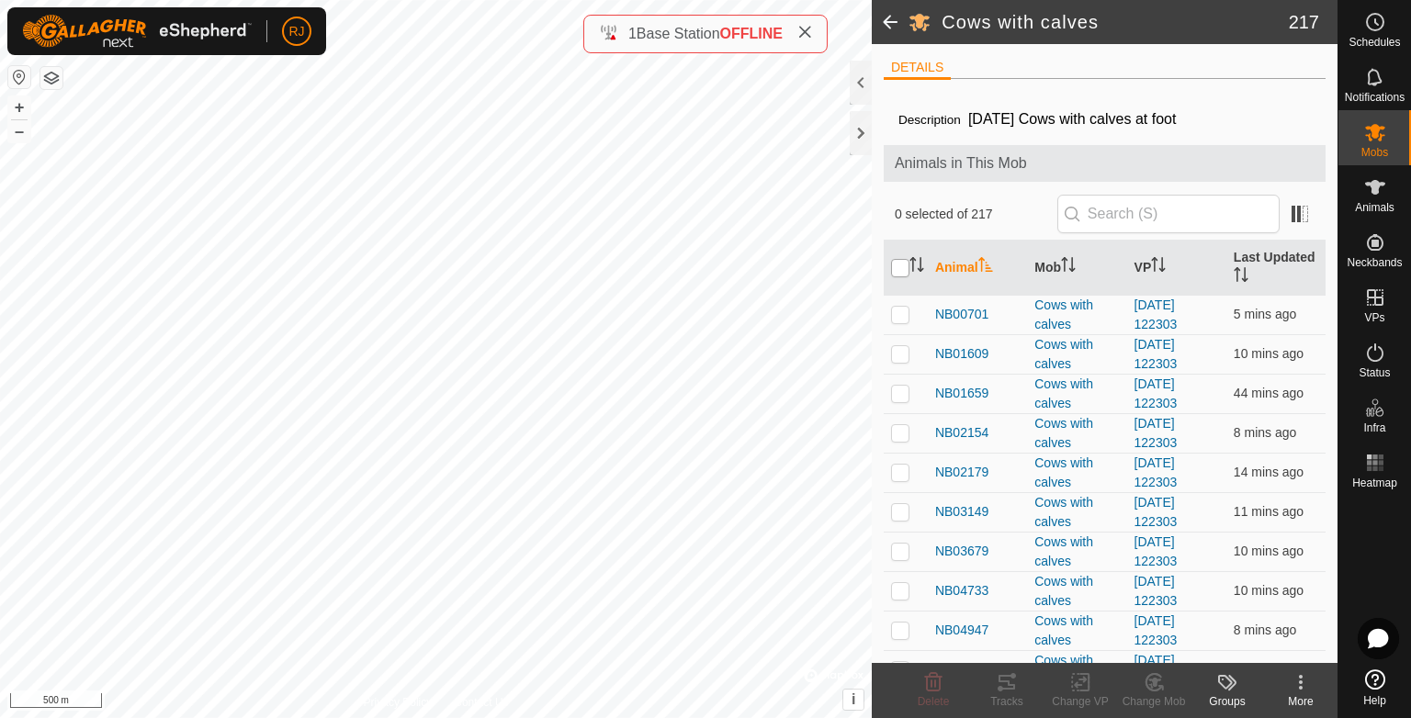
checkbox input "true"
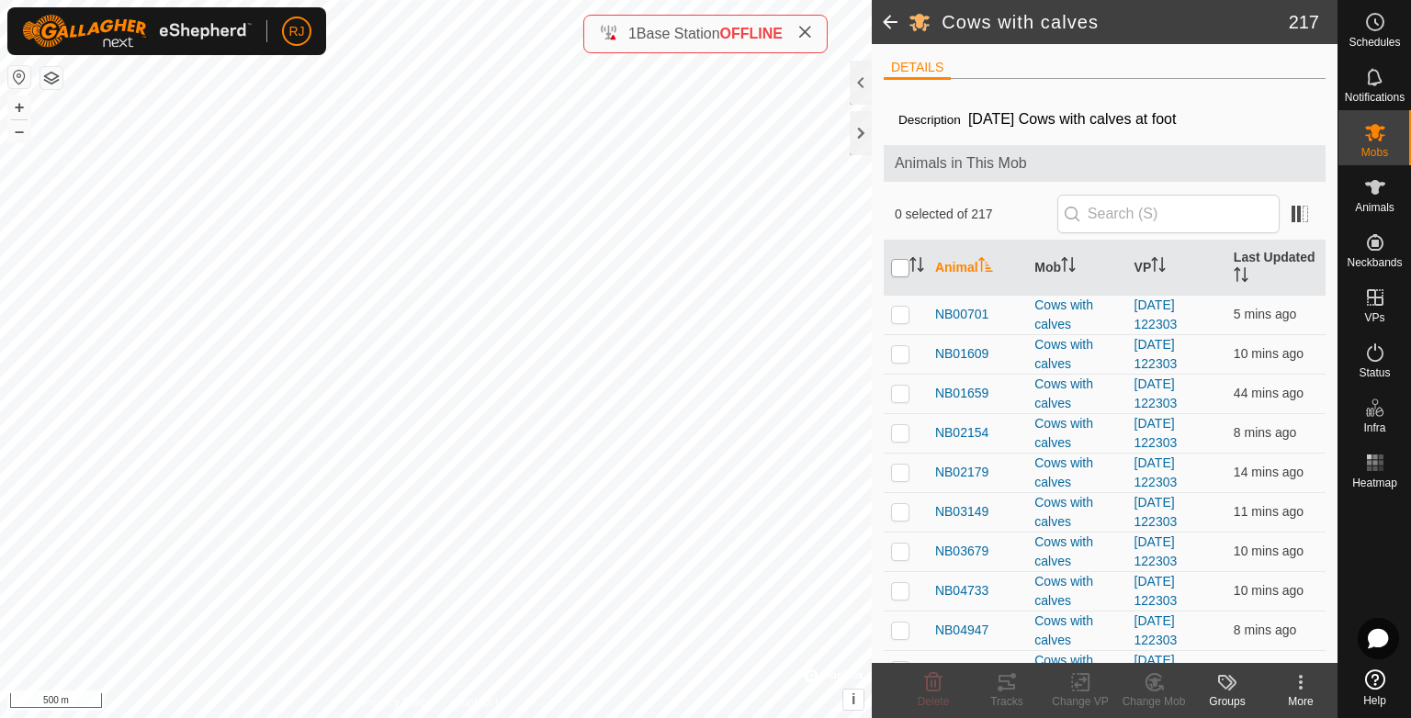
checkbox input "true"
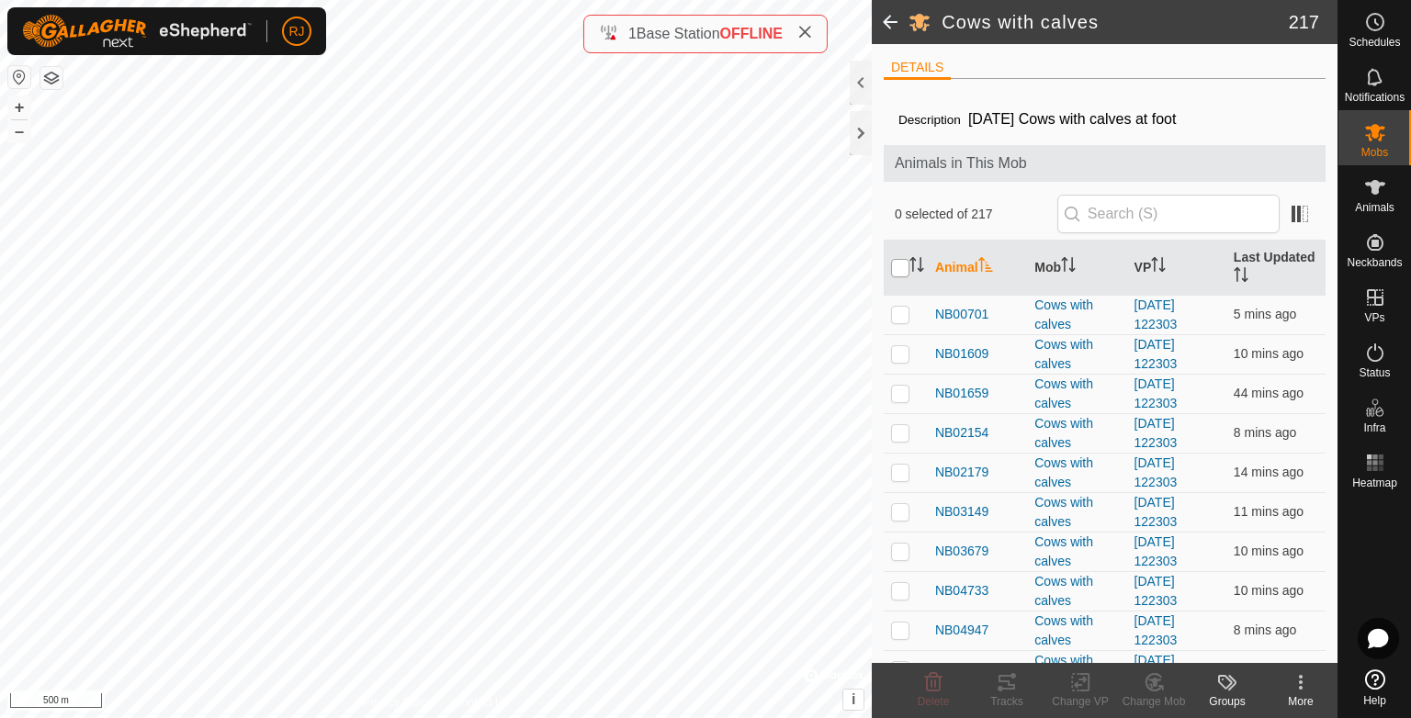
checkbox input "true"
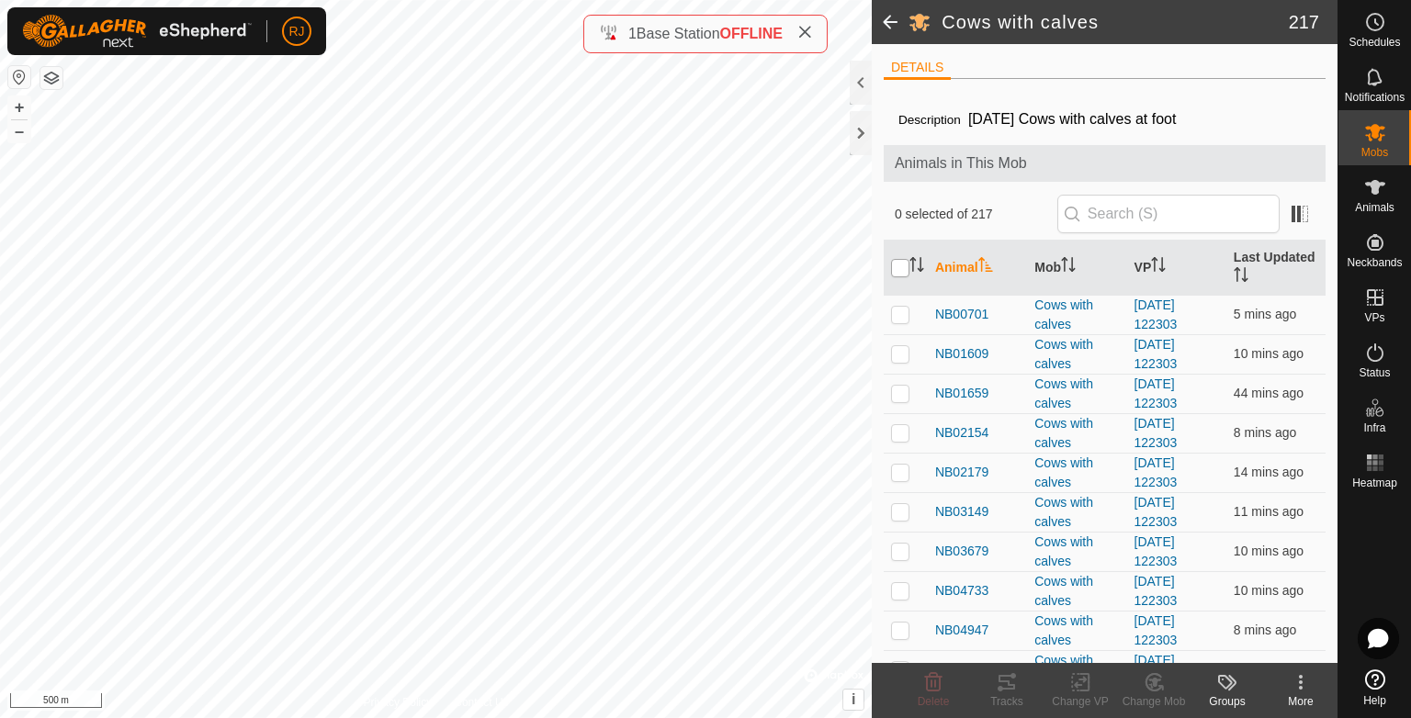
checkbox input "true"
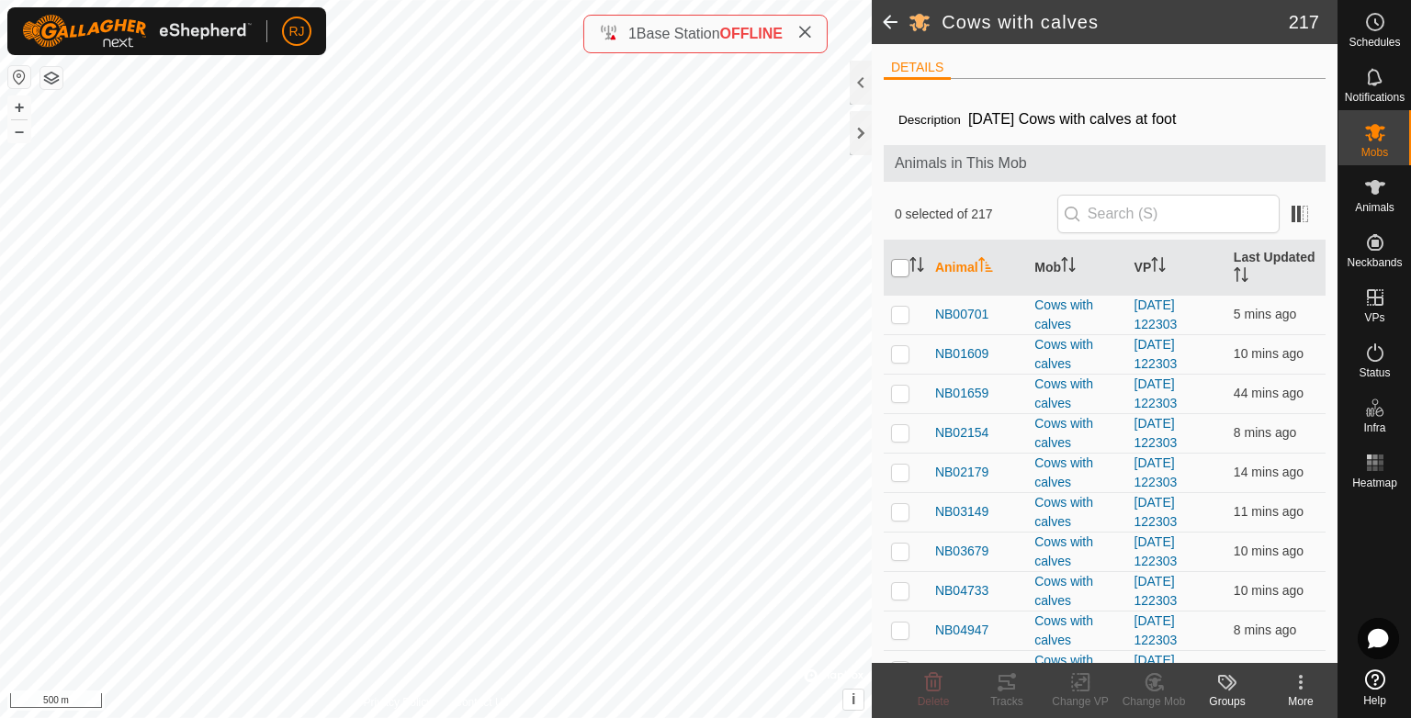
checkbox input "true"
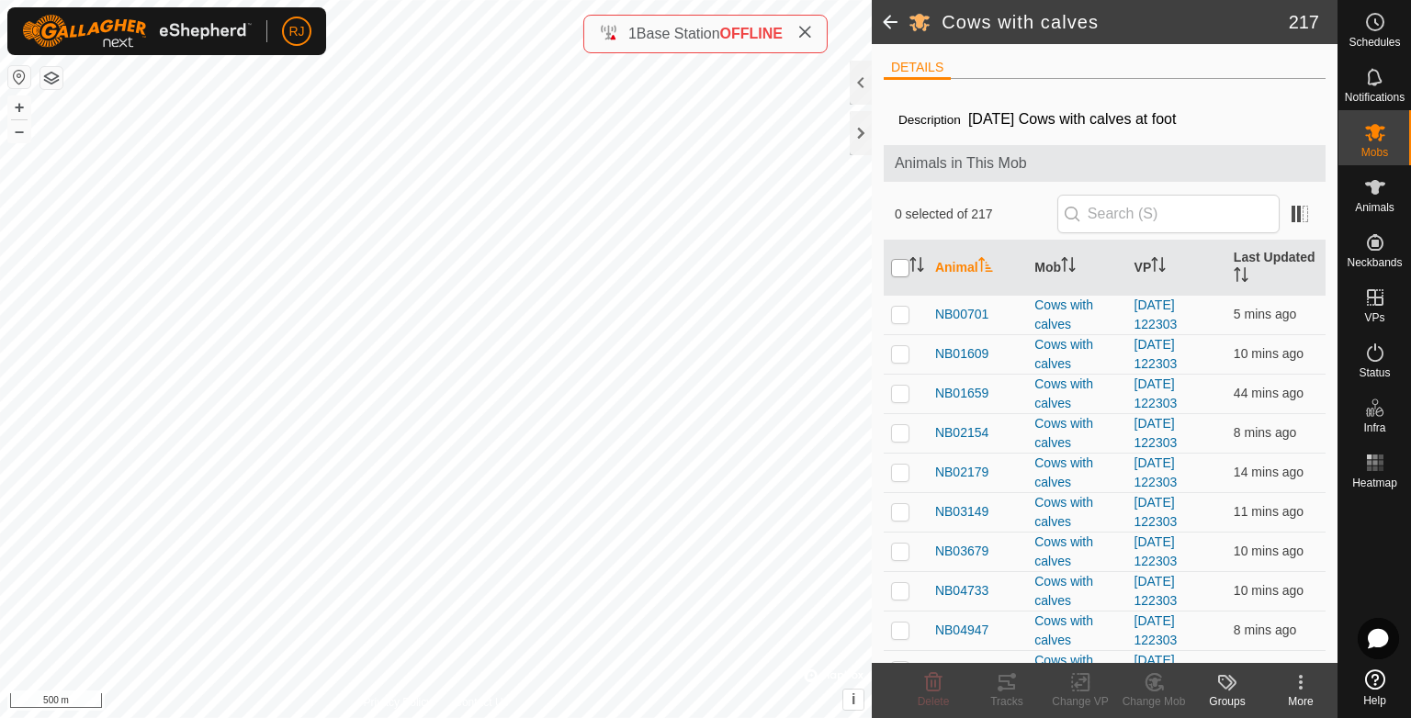
checkbox input "true"
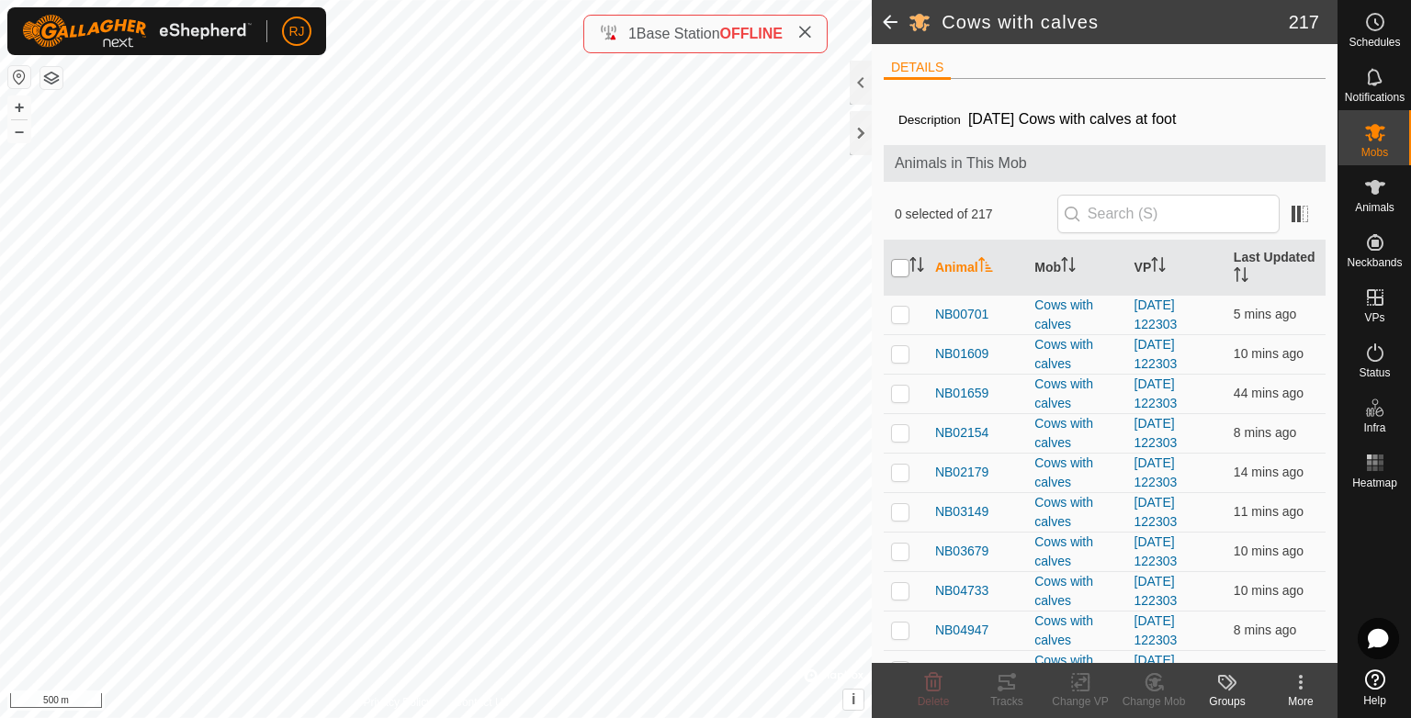
checkbox input "true"
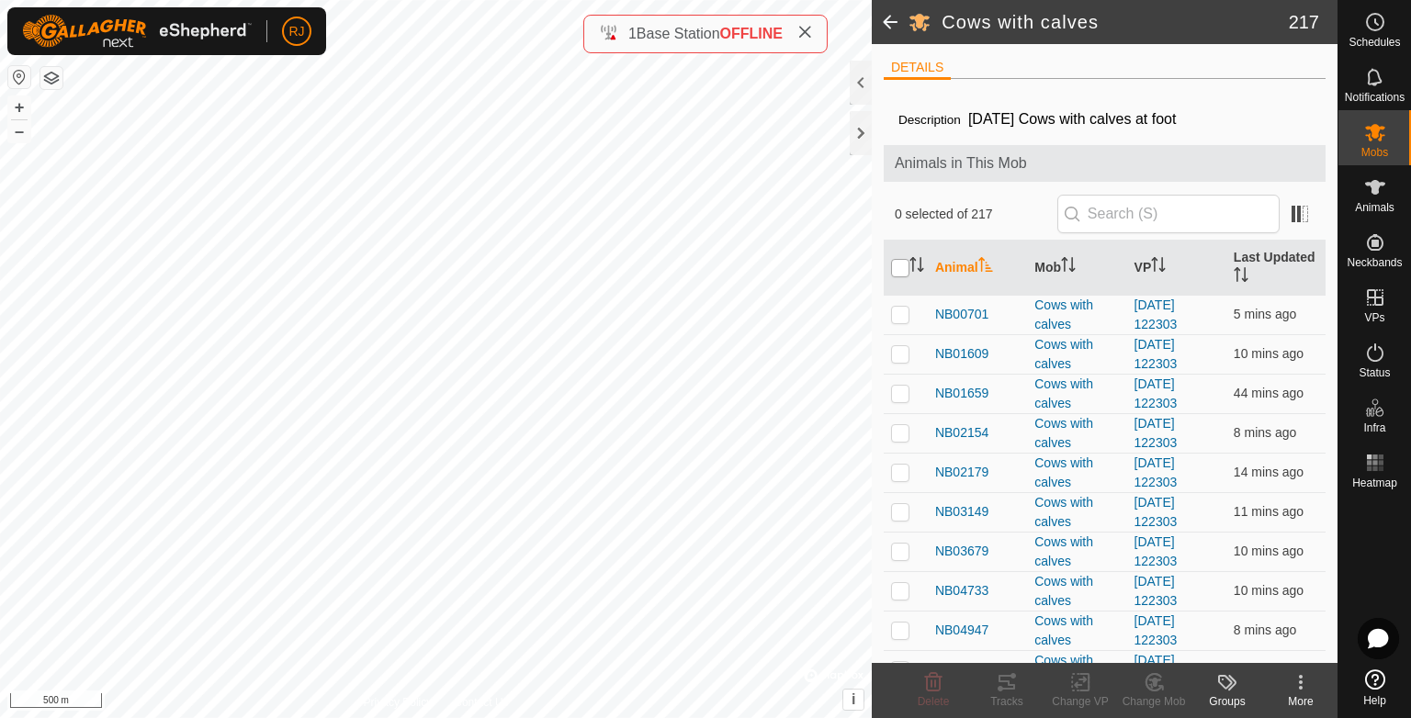
checkbox input "true"
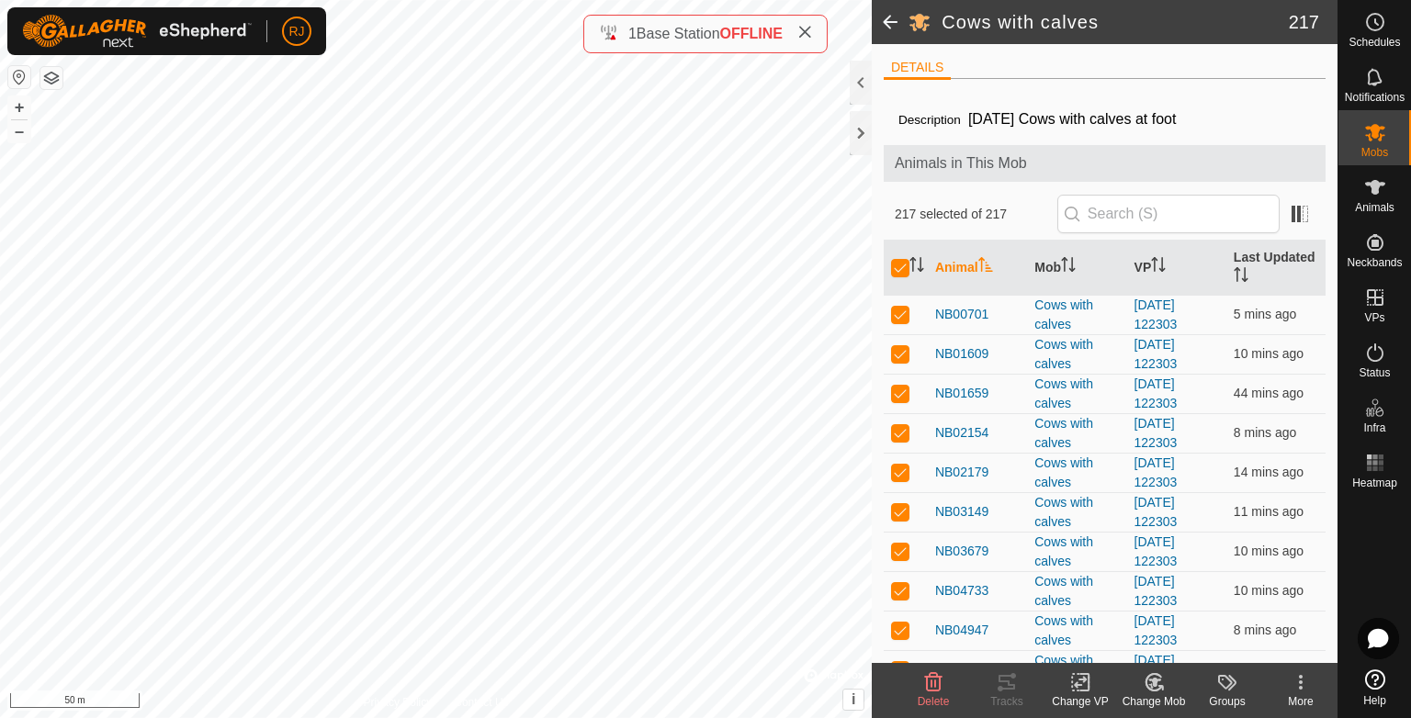
click at [1086, 689] on icon at bounding box center [1080, 682] width 23 height 22
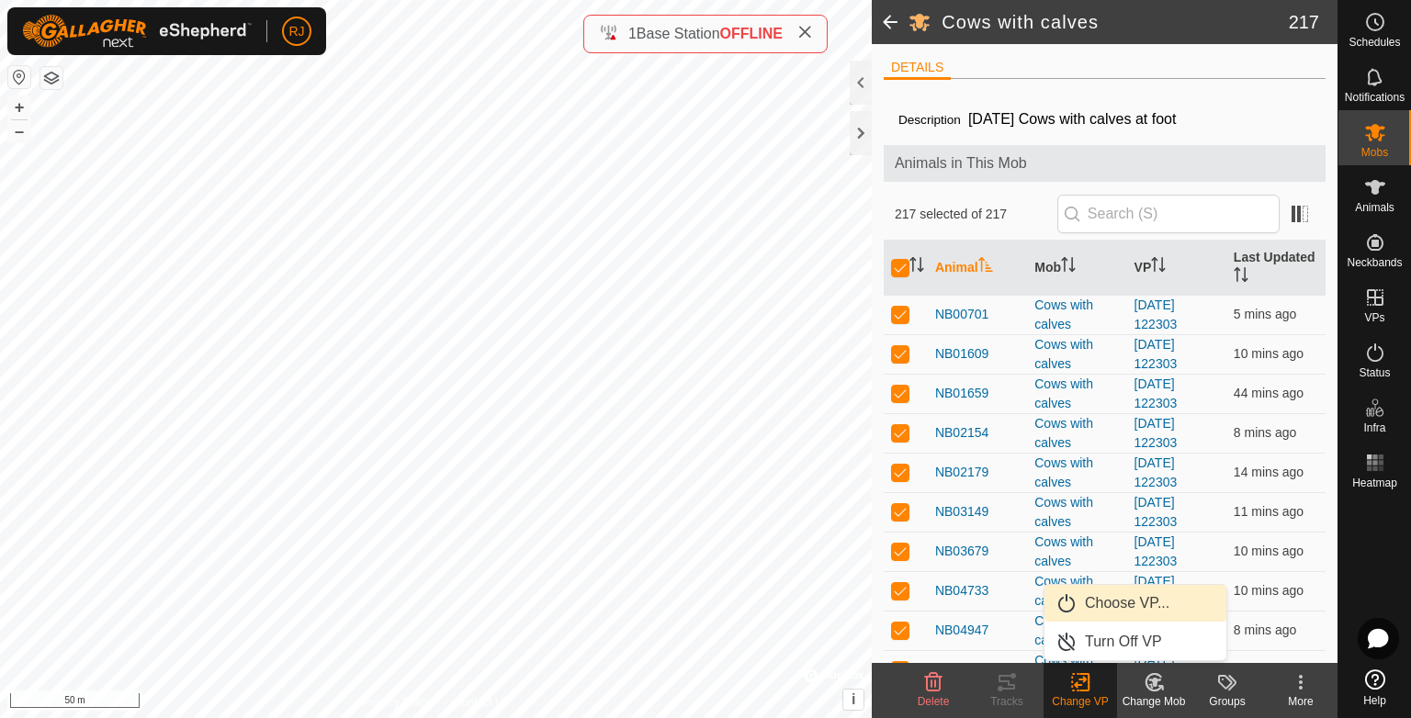
click at [1101, 604] on link "Choose VP..." at bounding box center [1135, 603] width 182 height 37
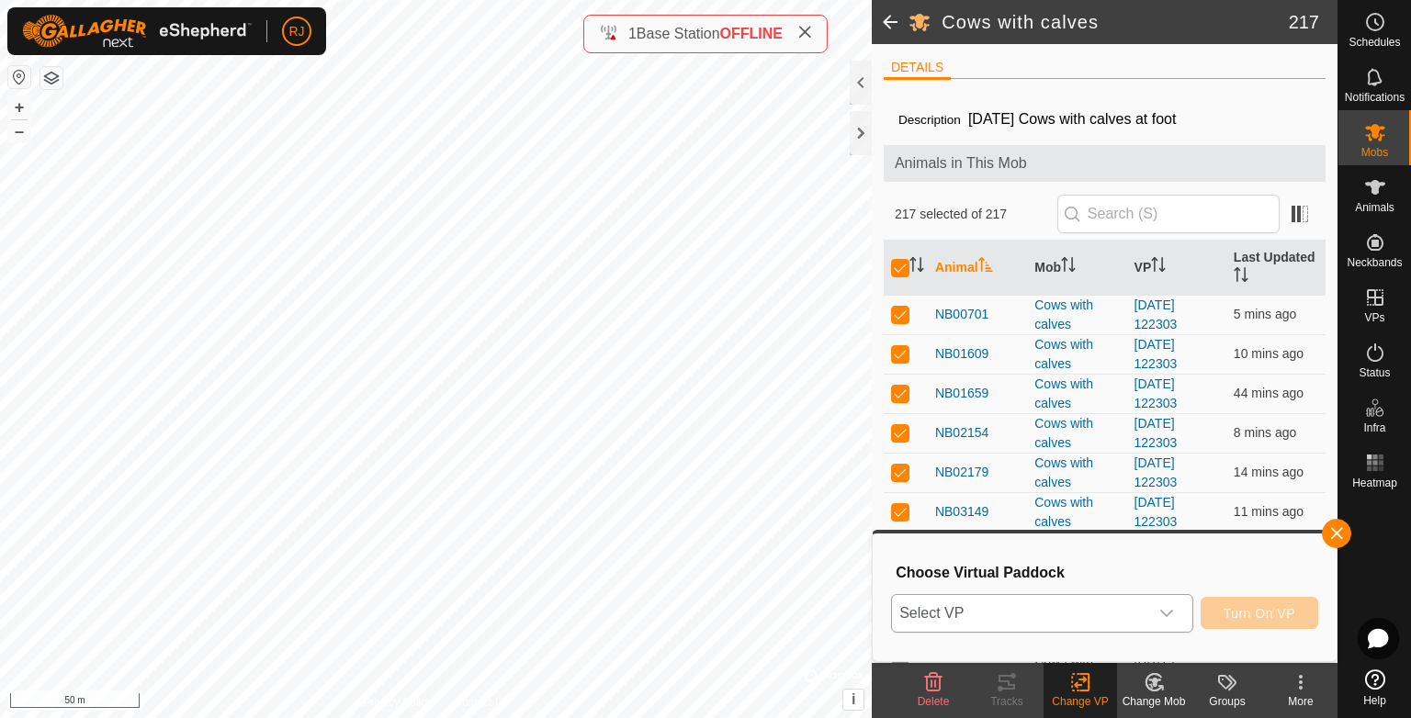
click at [1025, 608] on span "Select VP" at bounding box center [1020, 613] width 256 height 37
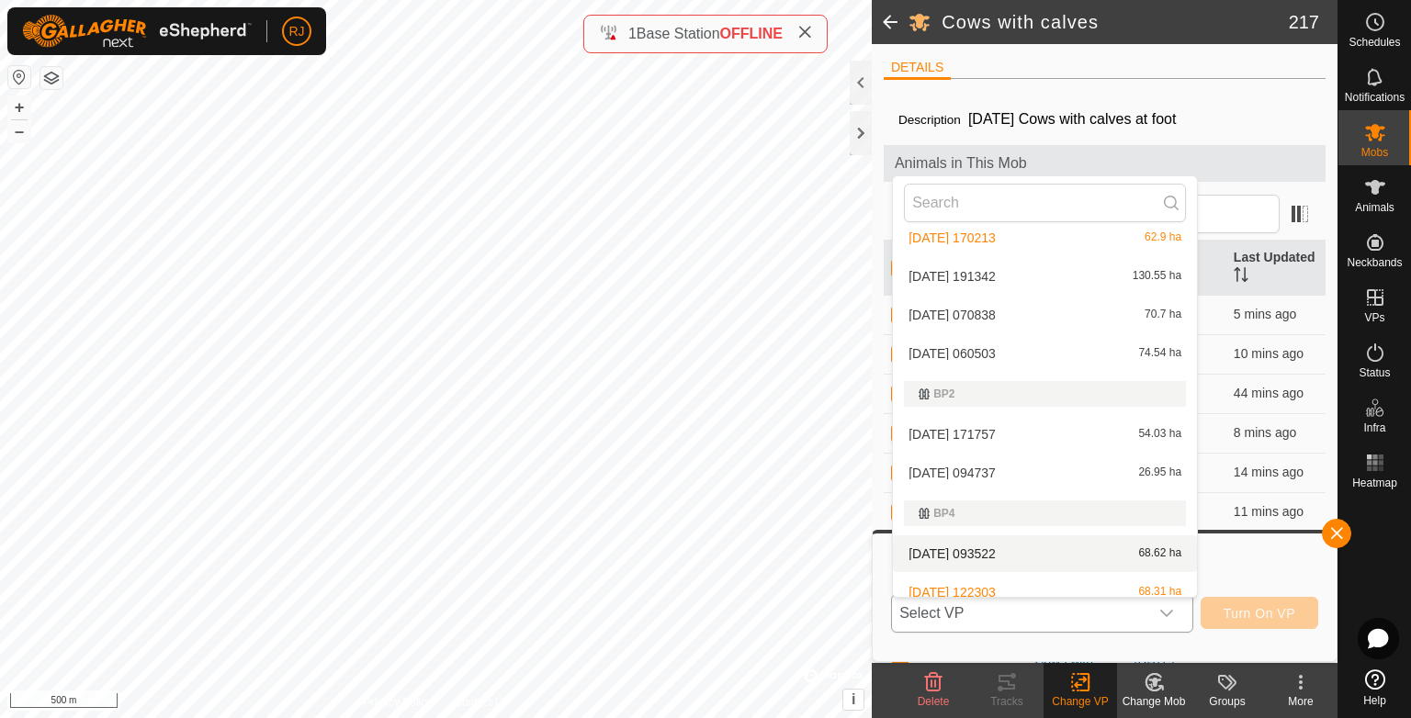
scroll to position [66, 0]
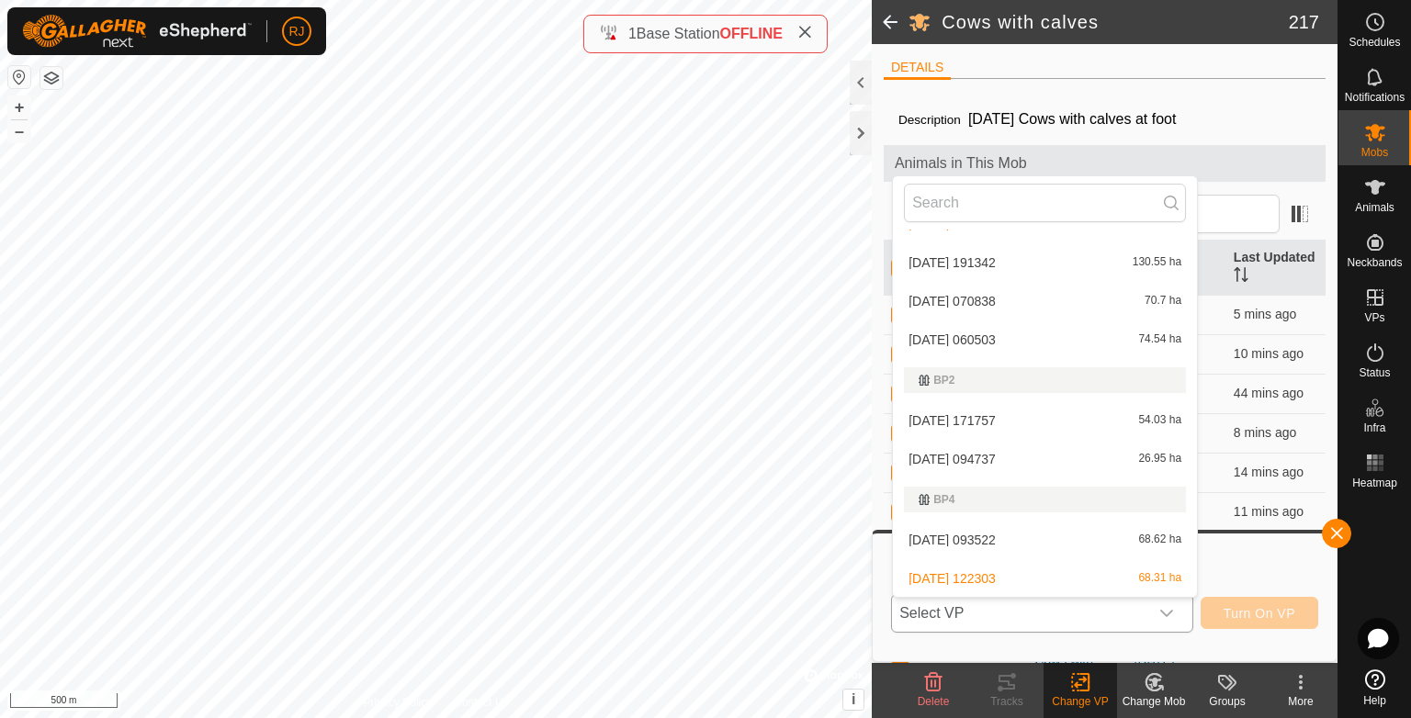
click at [976, 534] on li "[DATE] 093522 68.62 ha" at bounding box center [1045, 540] width 304 height 37
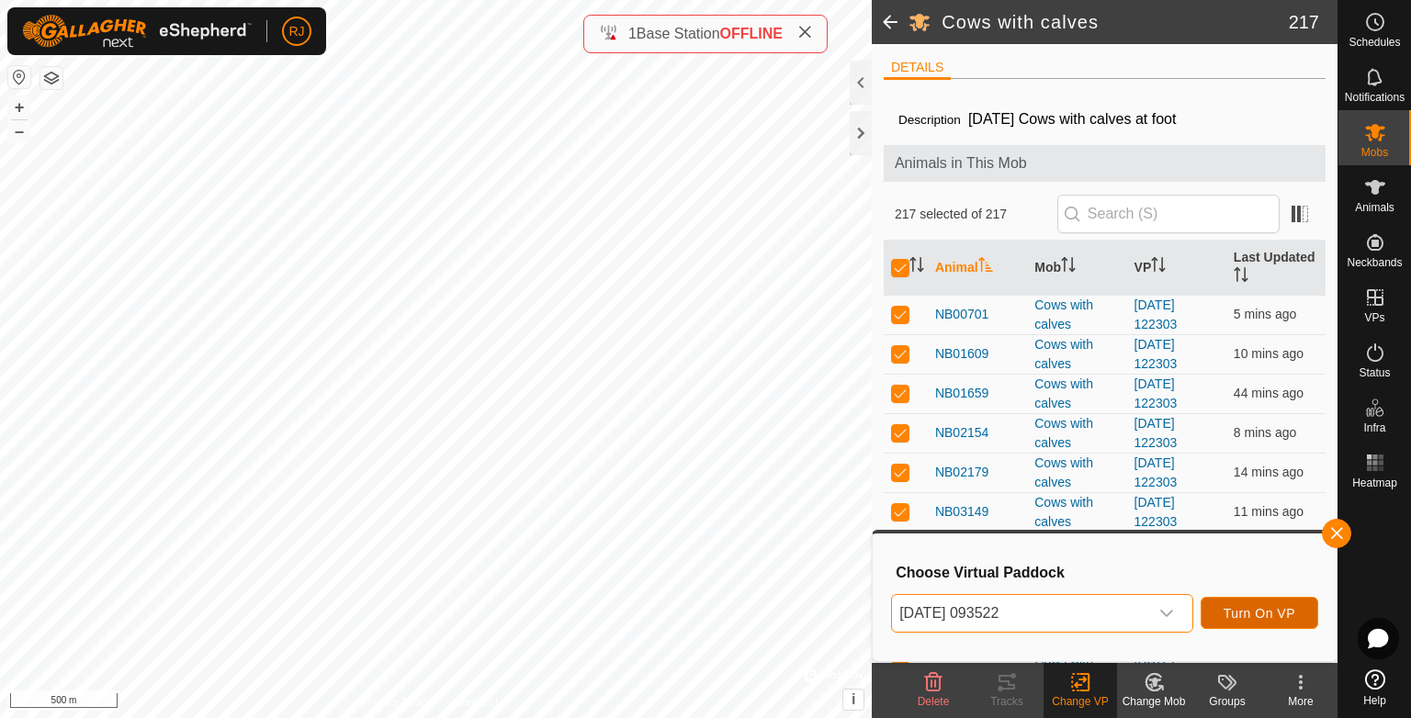
click at [1257, 615] on span "Turn On VP" at bounding box center [1259, 613] width 72 height 15
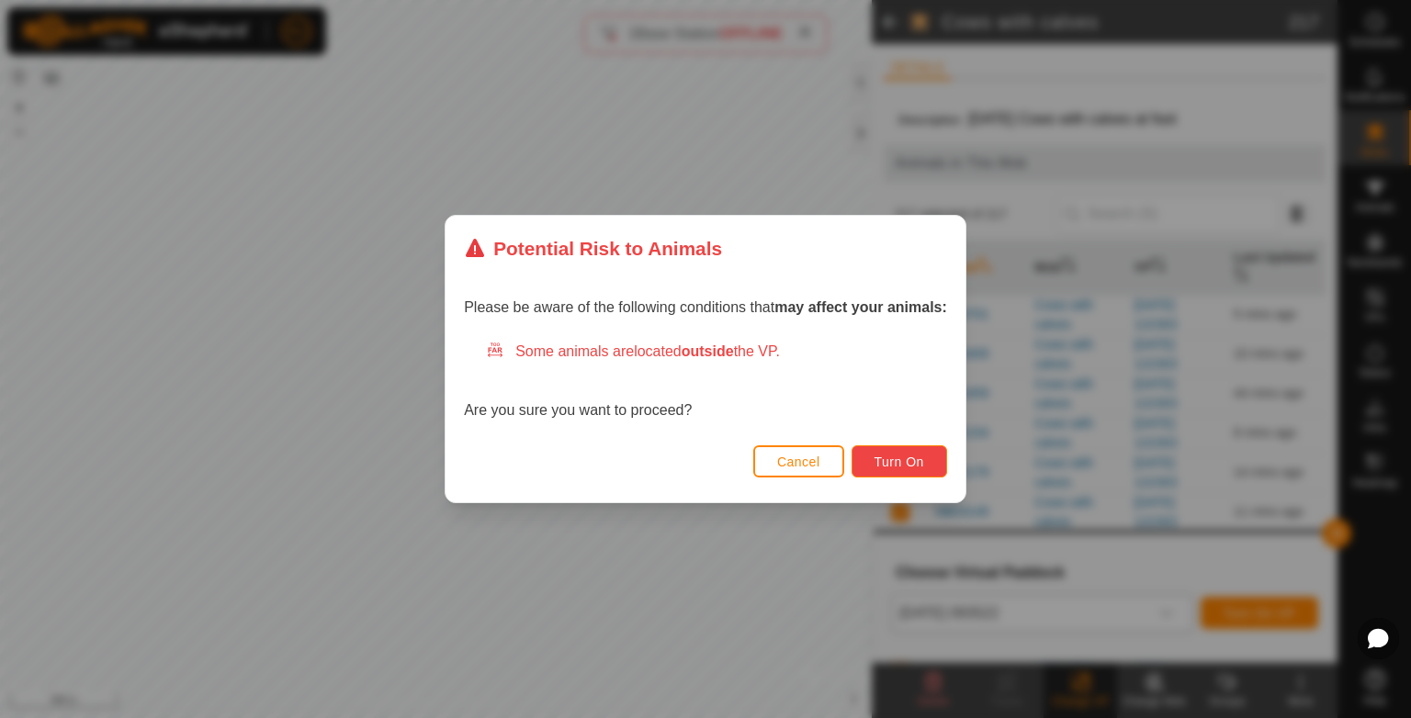
click at [896, 459] on span "Turn On" at bounding box center [899, 462] width 50 height 15
